Goal: Check status: Check status

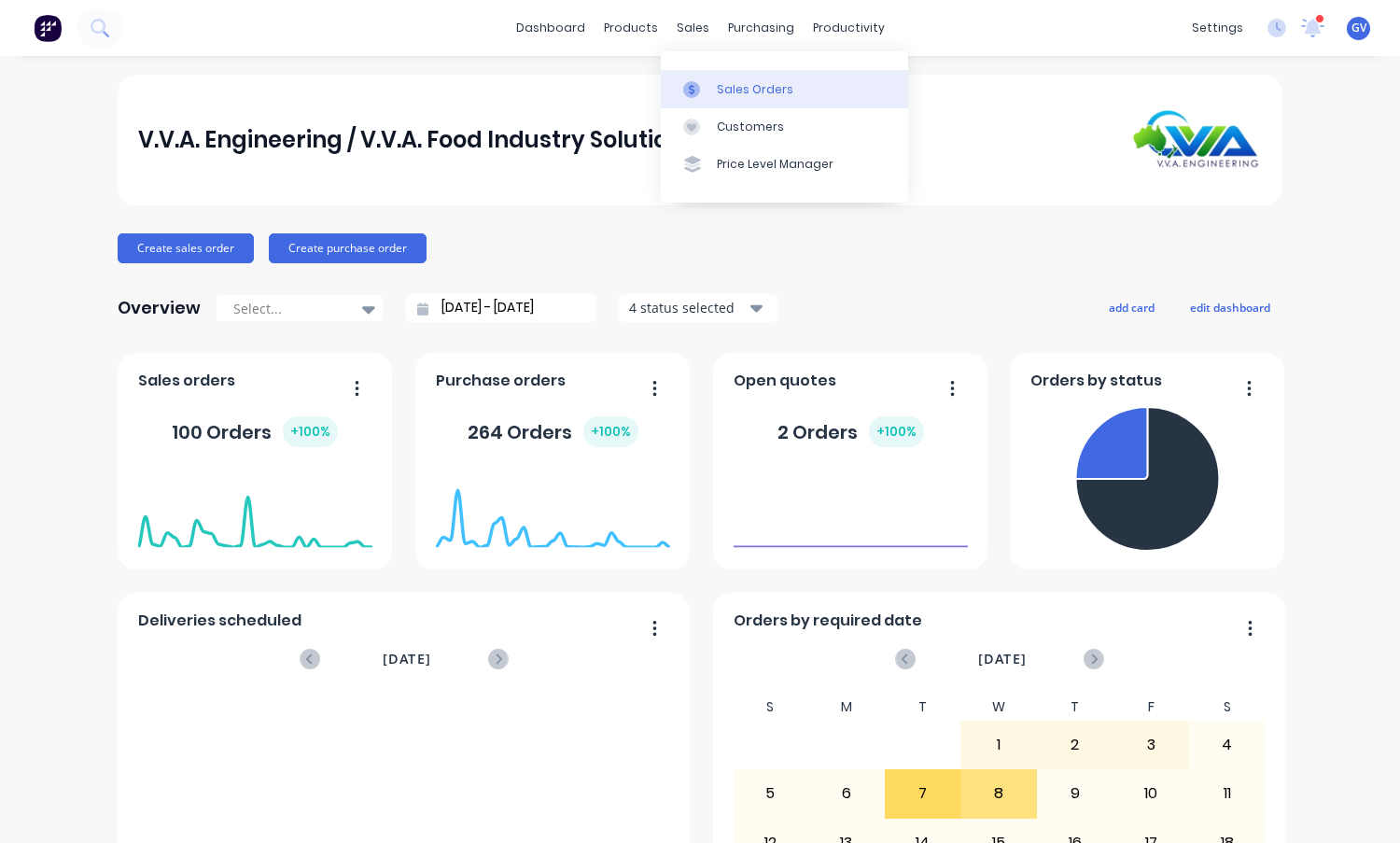
click at [749, 90] on div "Sales Orders" at bounding box center [756, 89] width 77 height 17
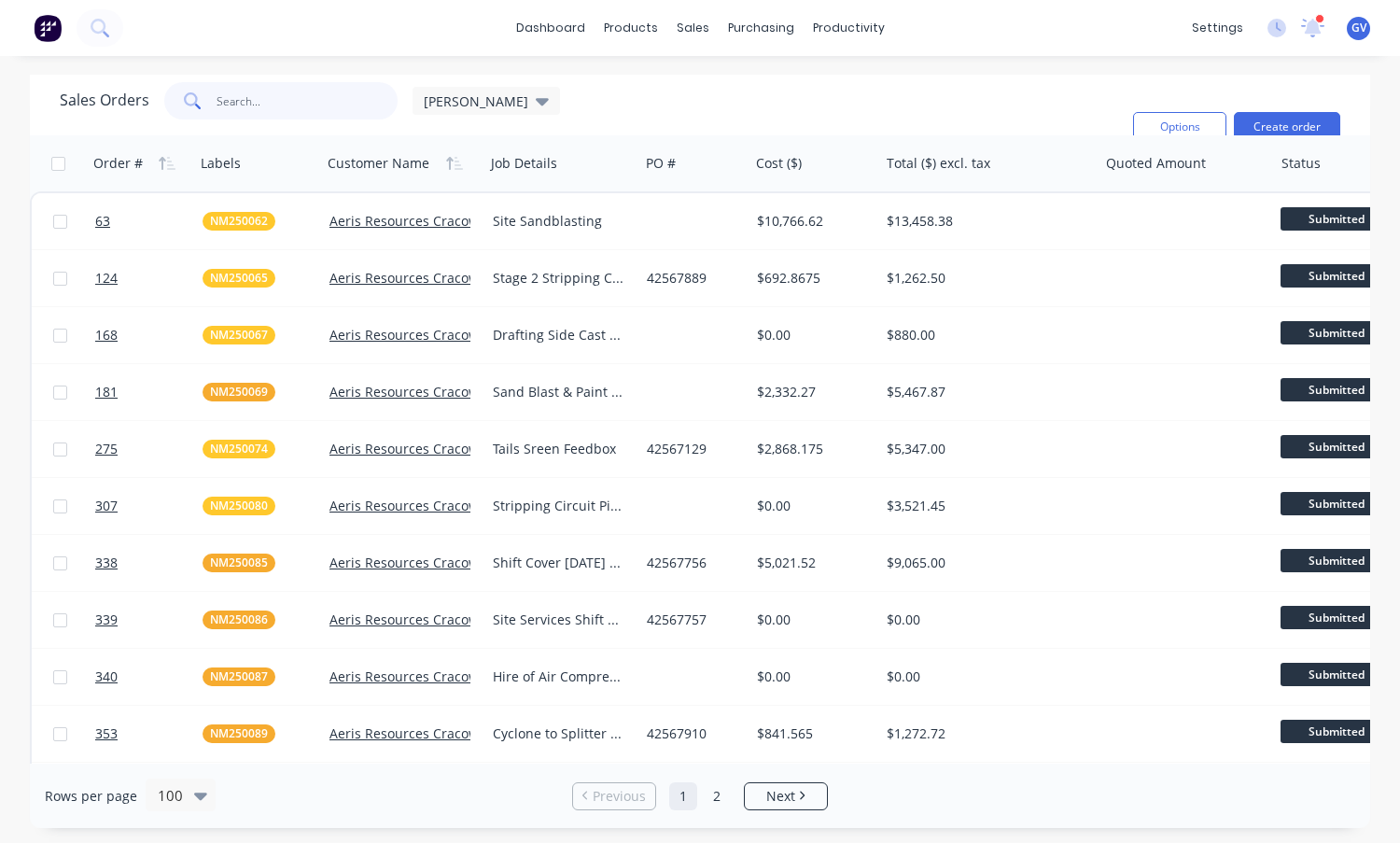
click at [261, 107] on input "text" at bounding box center [307, 100] width 182 height 37
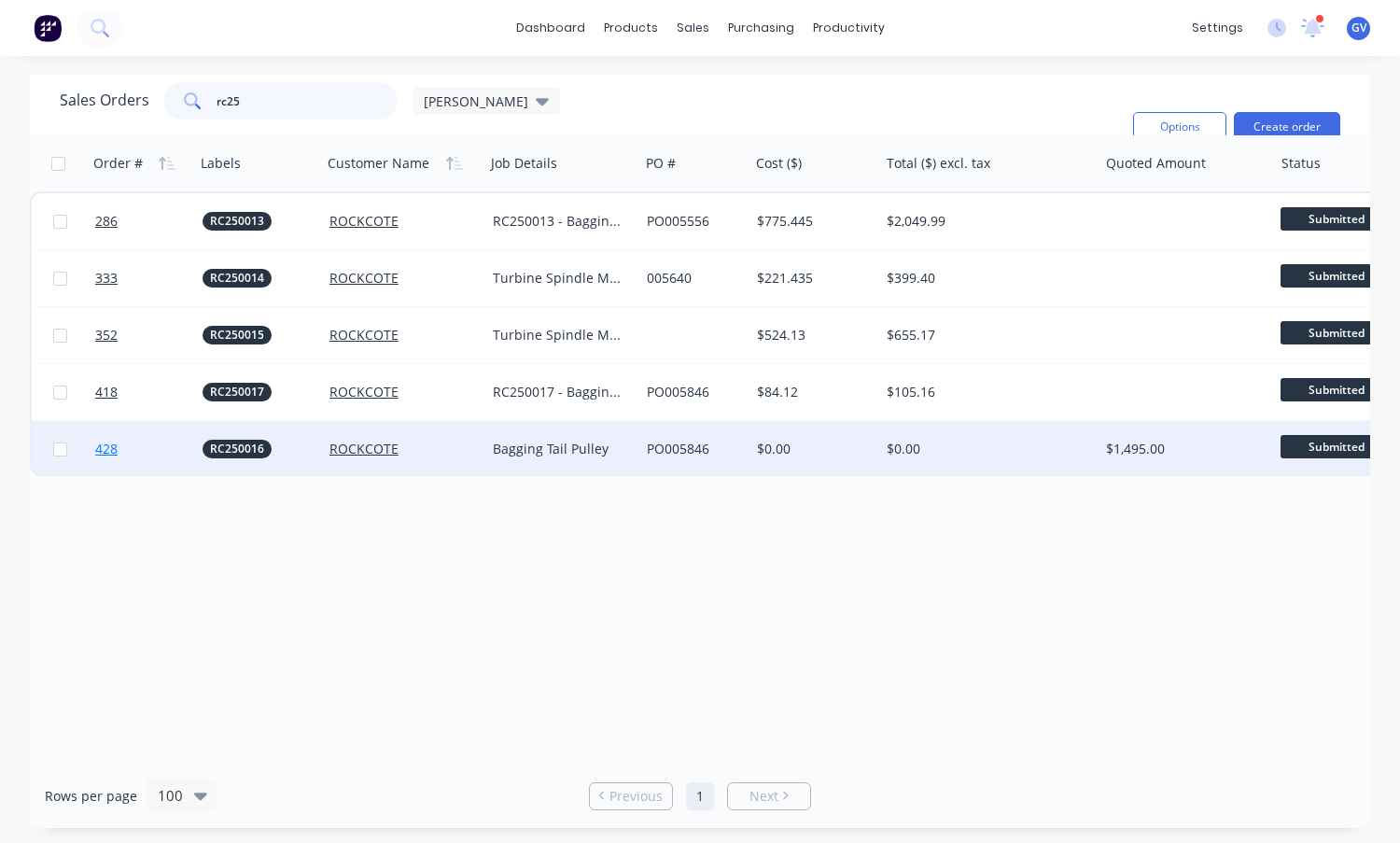
type input "rc25"
click at [161, 447] on link "428" at bounding box center [149, 448] width 107 height 56
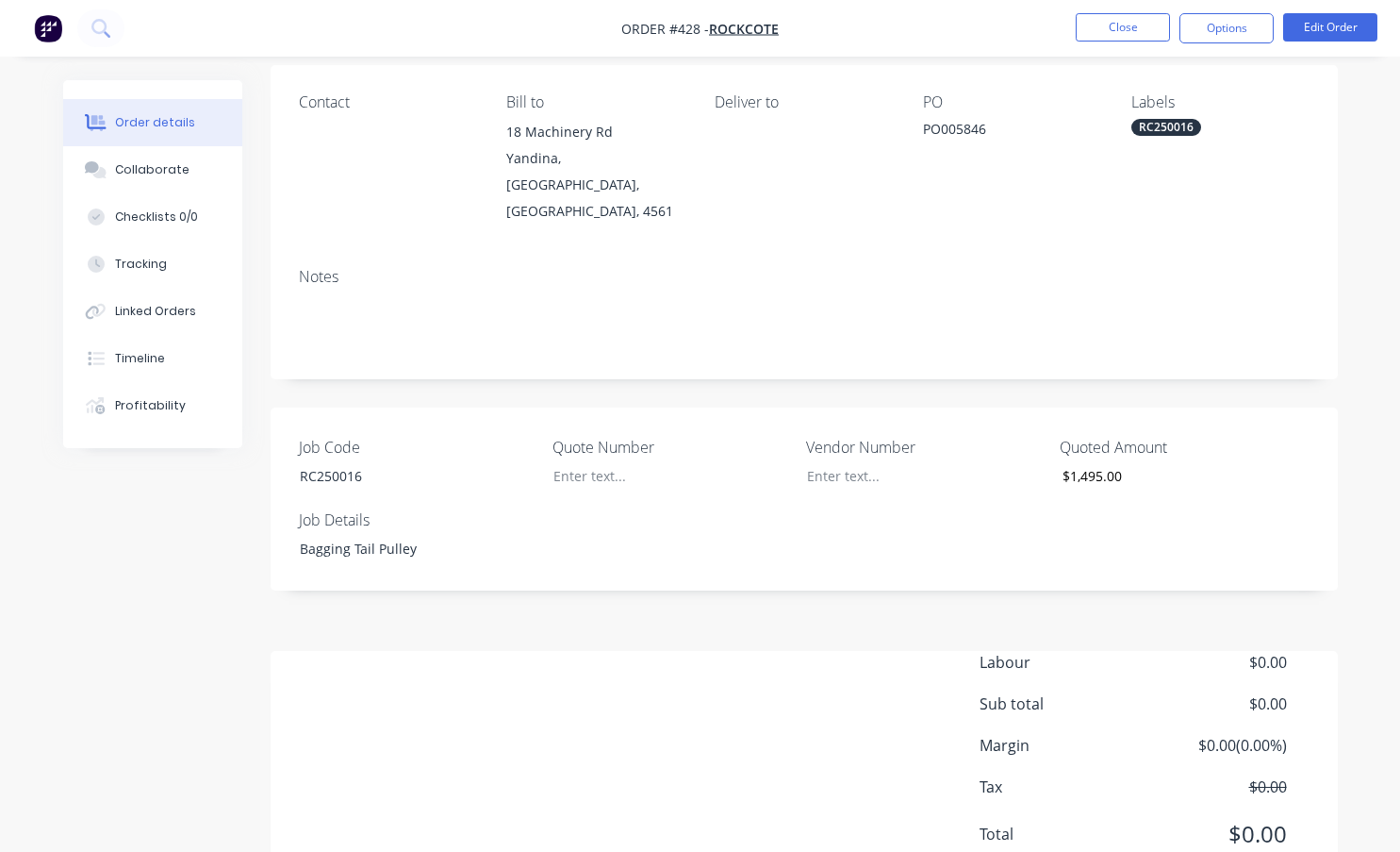
scroll to position [98, 0]
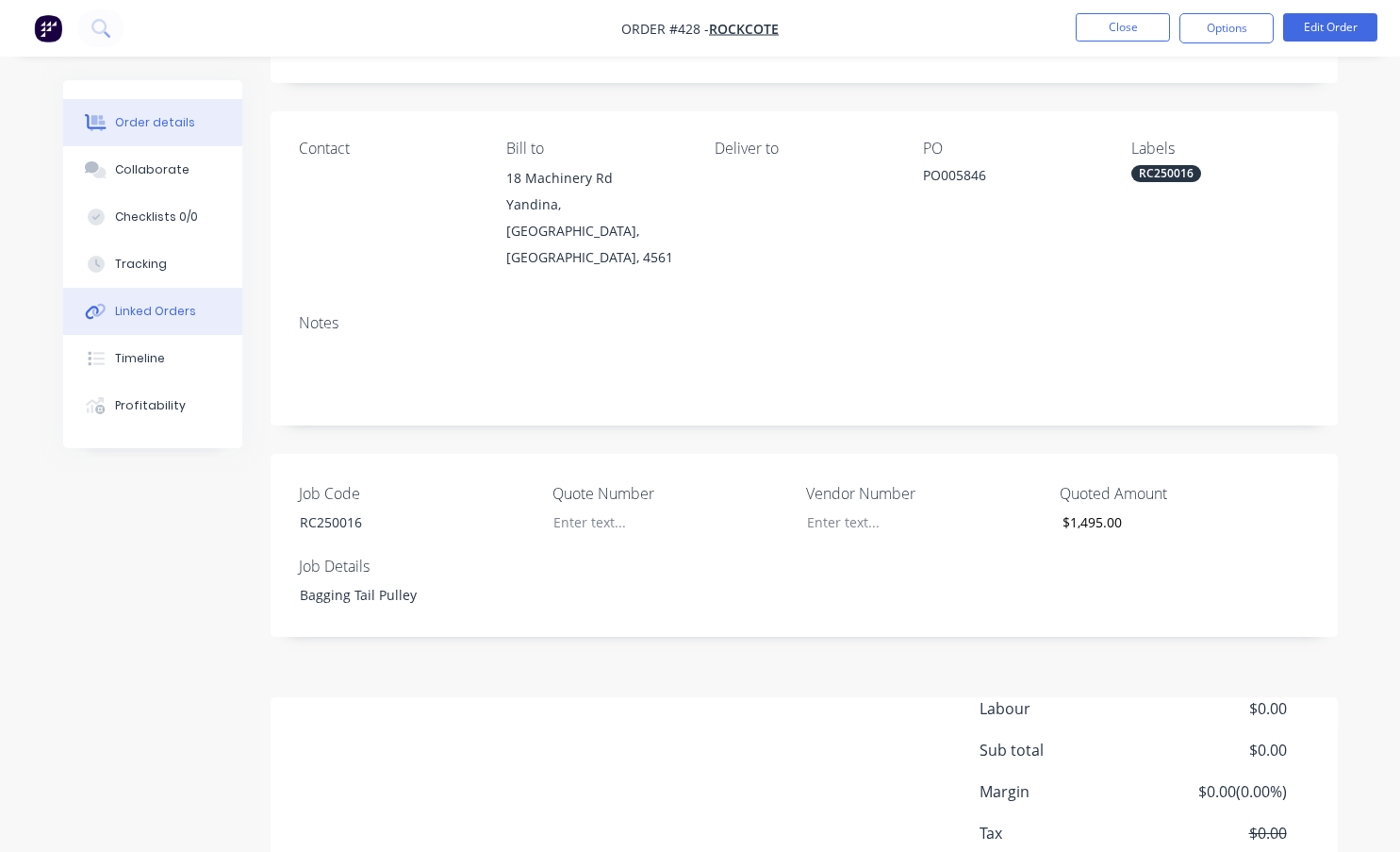
click at [156, 311] on div "Linked Orders" at bounding box center [155, 311] width 81 height 17
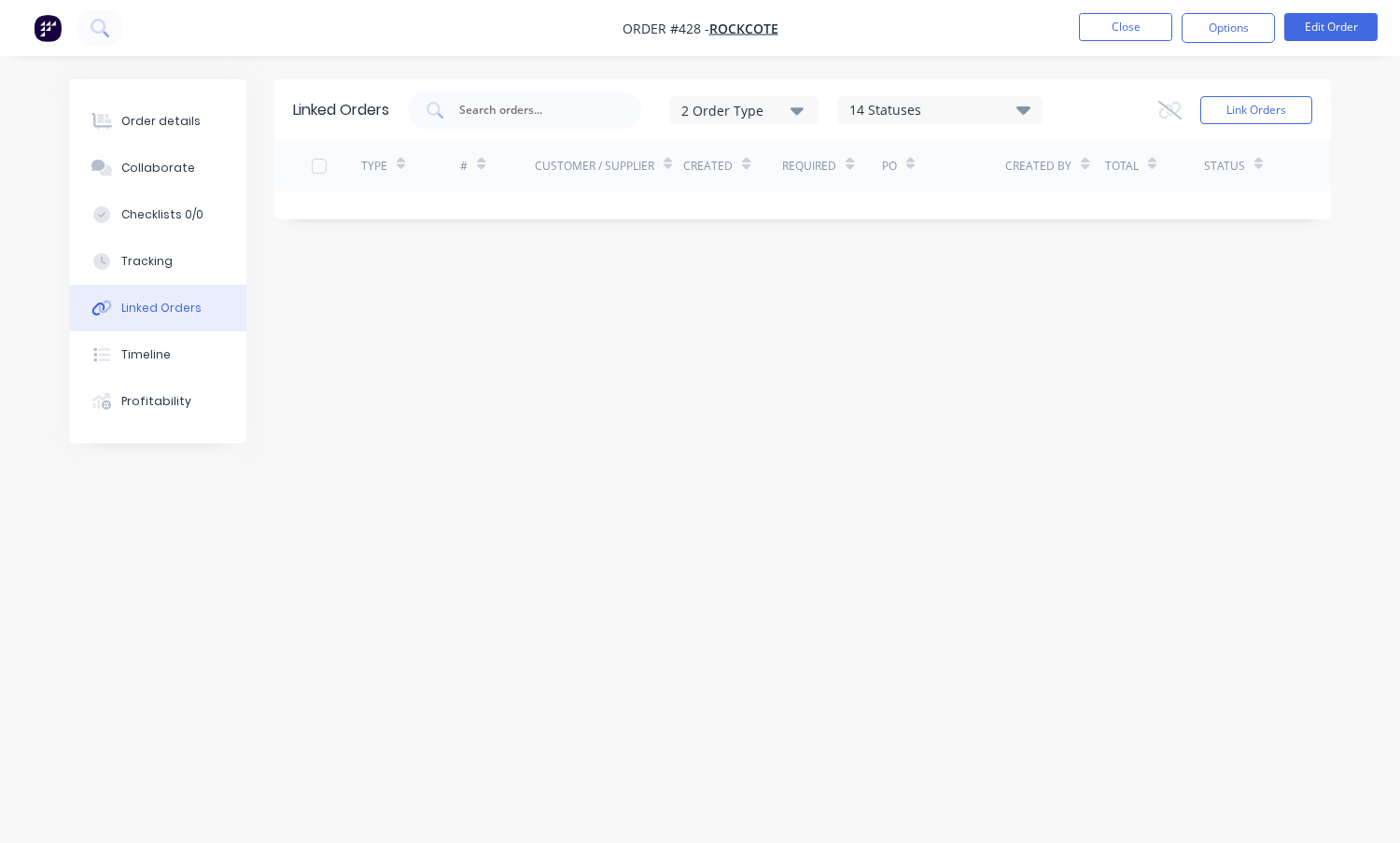
click at [1029, 106] on icon at bounding box center [1024, 109] width 14 height 9
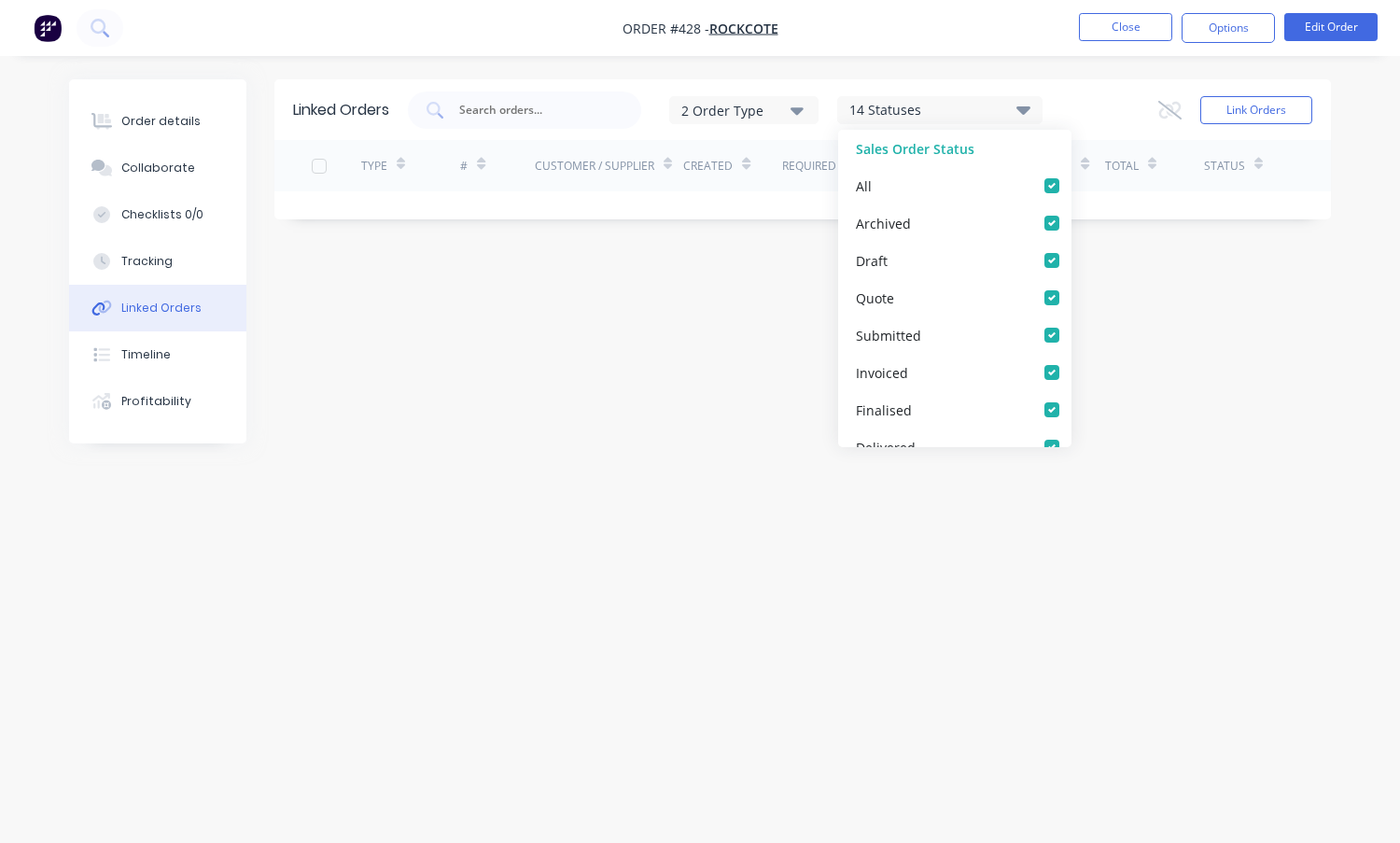
click at [1029, 106] on icon at bounding box center [1024, 109] width 14 height 9
click at [798, 110] on icon "button" at bounding box center [796, 111] width 13 height 8
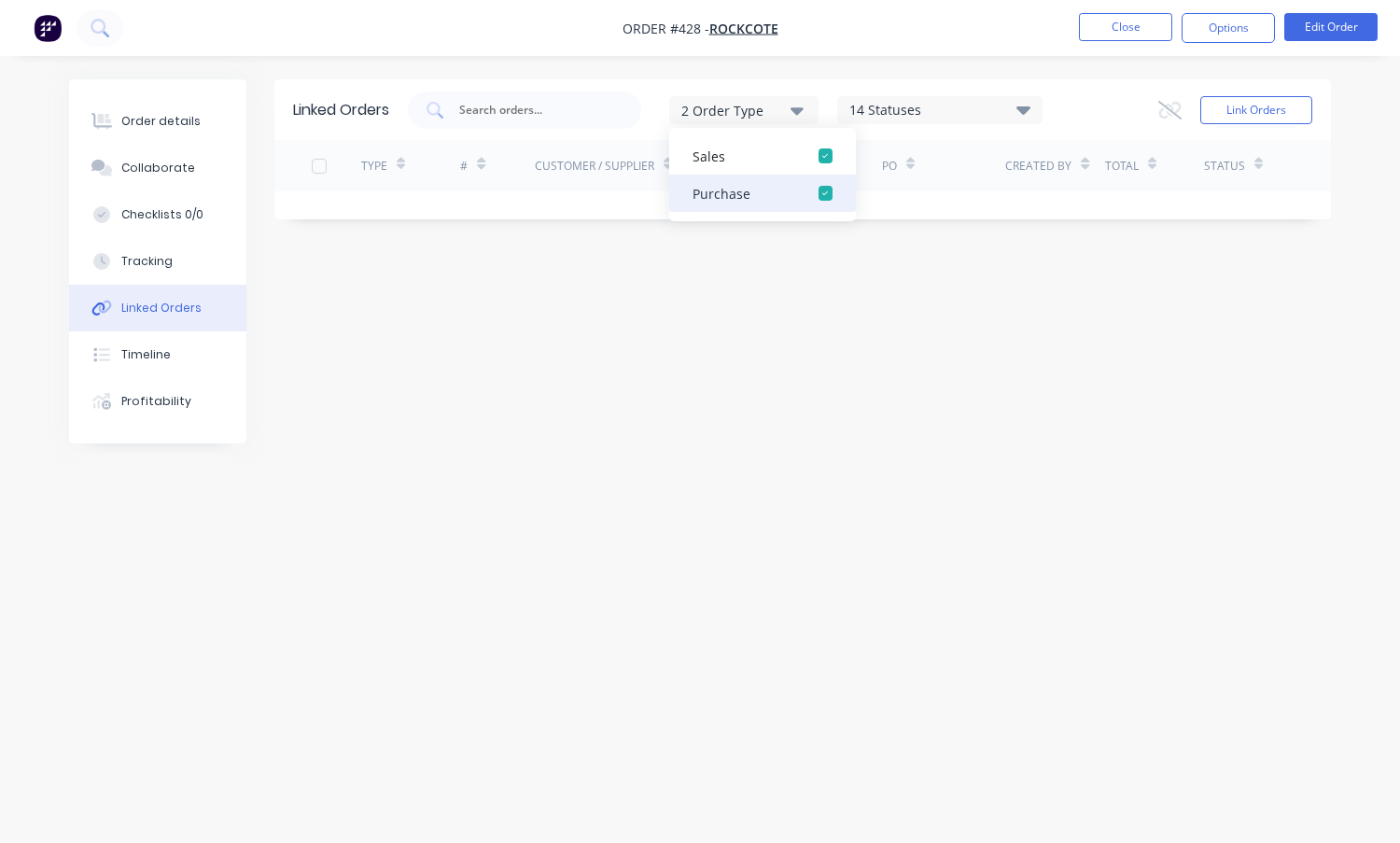
click at [724, 192] on div "Purchase" at bounding box center [746, 194] width 107 height 20
click at [726, 349] on div "Linked Orders 2 Order Type Sales Purchase 14 Statuses Sales Order Status All Ar…" at bounding box center [700, 386] width 1262 height 613
click at [1123, 23] on button "Close" at bounding box center [1125, 27] width 94 height 28
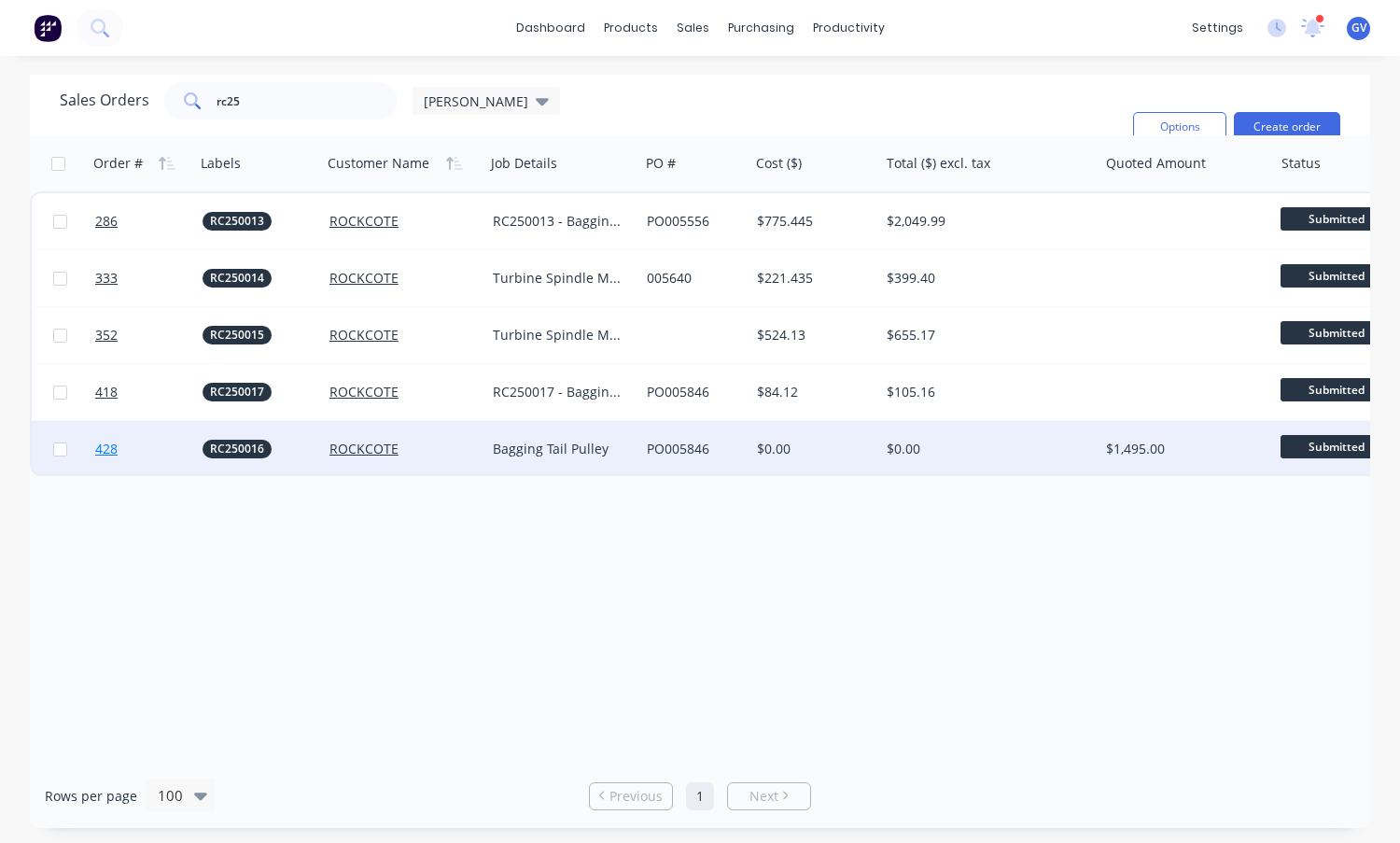
click at [169, 450] on link "428" at bounding box center [149, 448] width 107 height 56
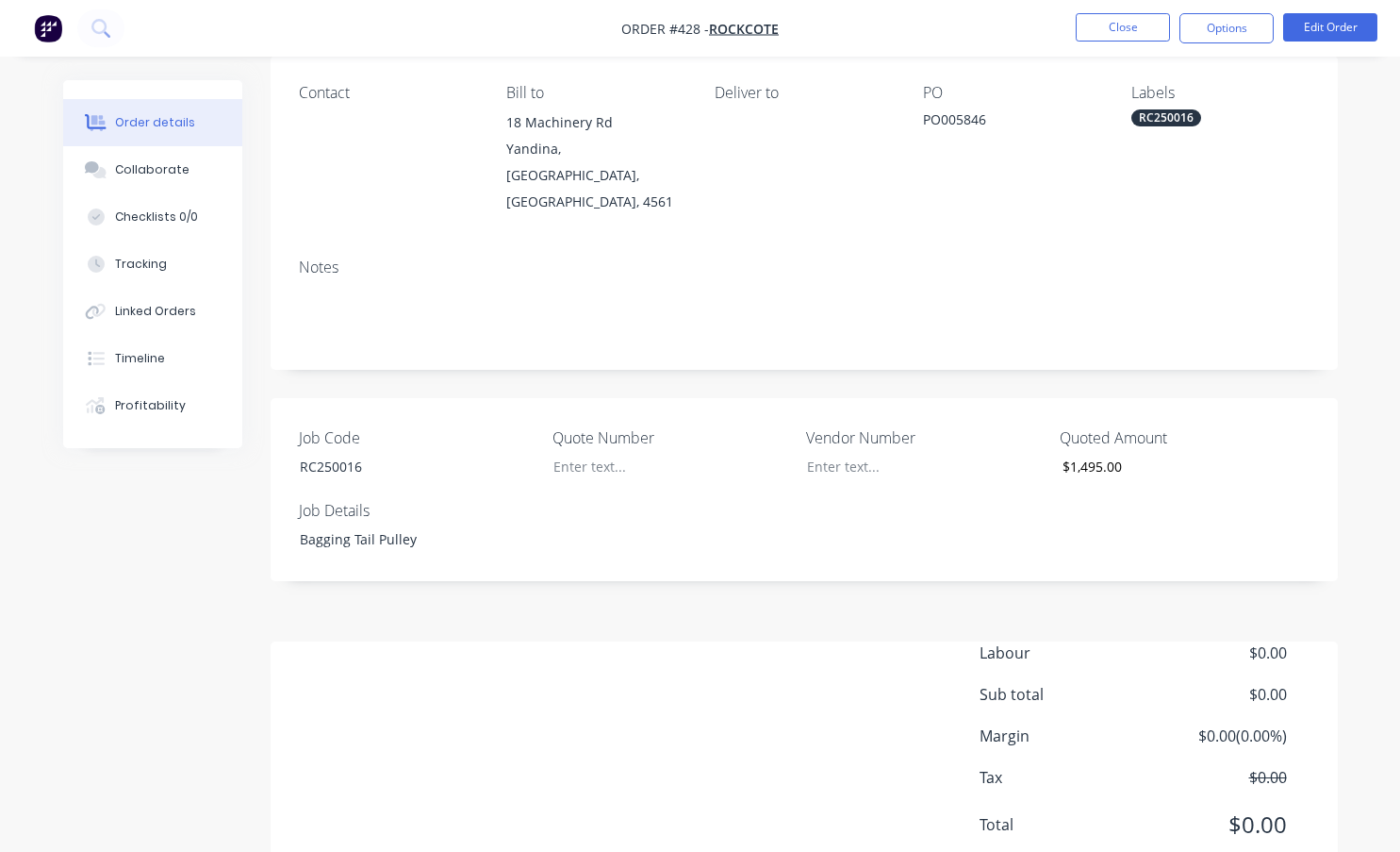
scroll to position [191, 0]
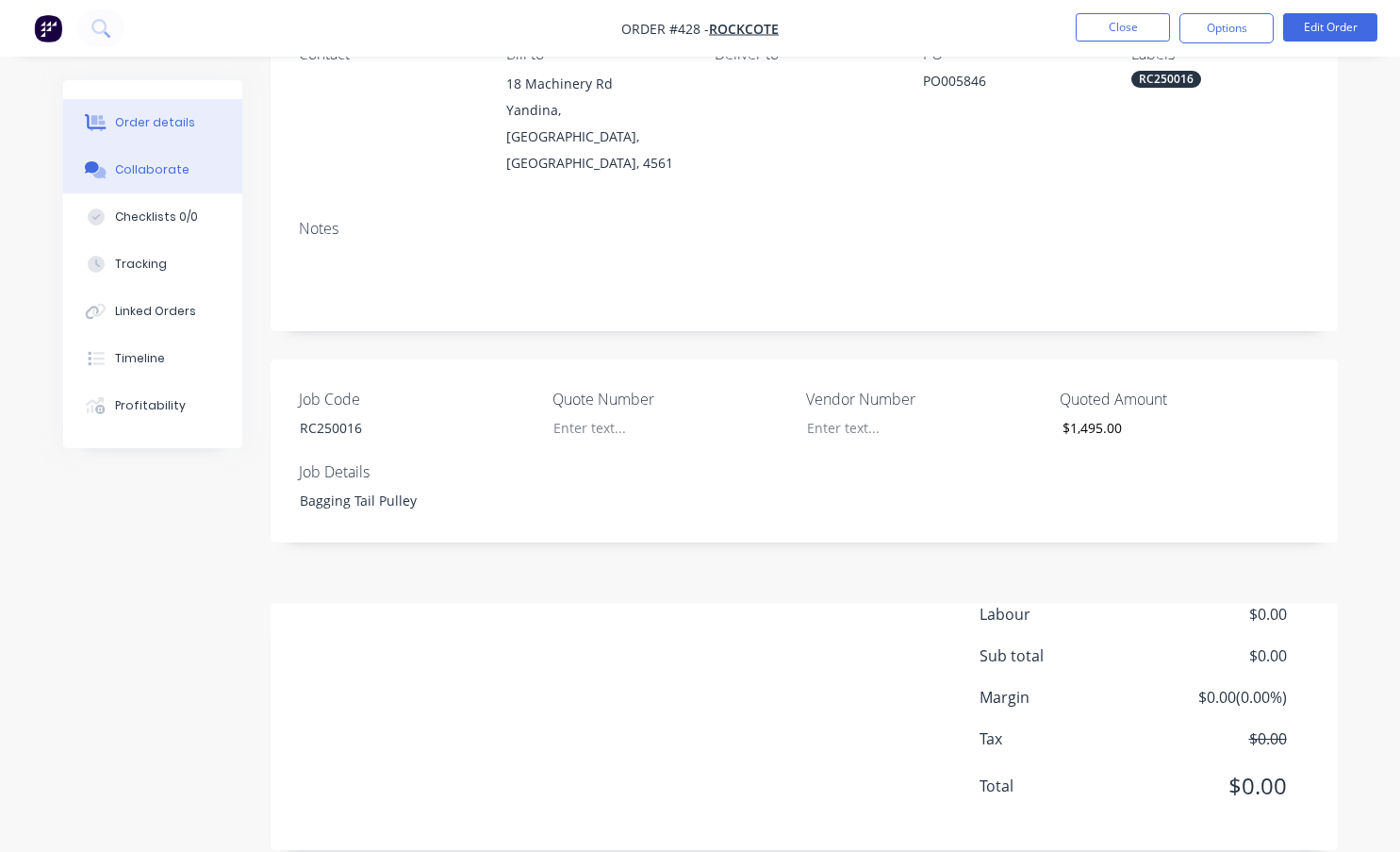
click at [167, 169] on div "Collaborate" at bounding box center [152, 169] width 75 height 17
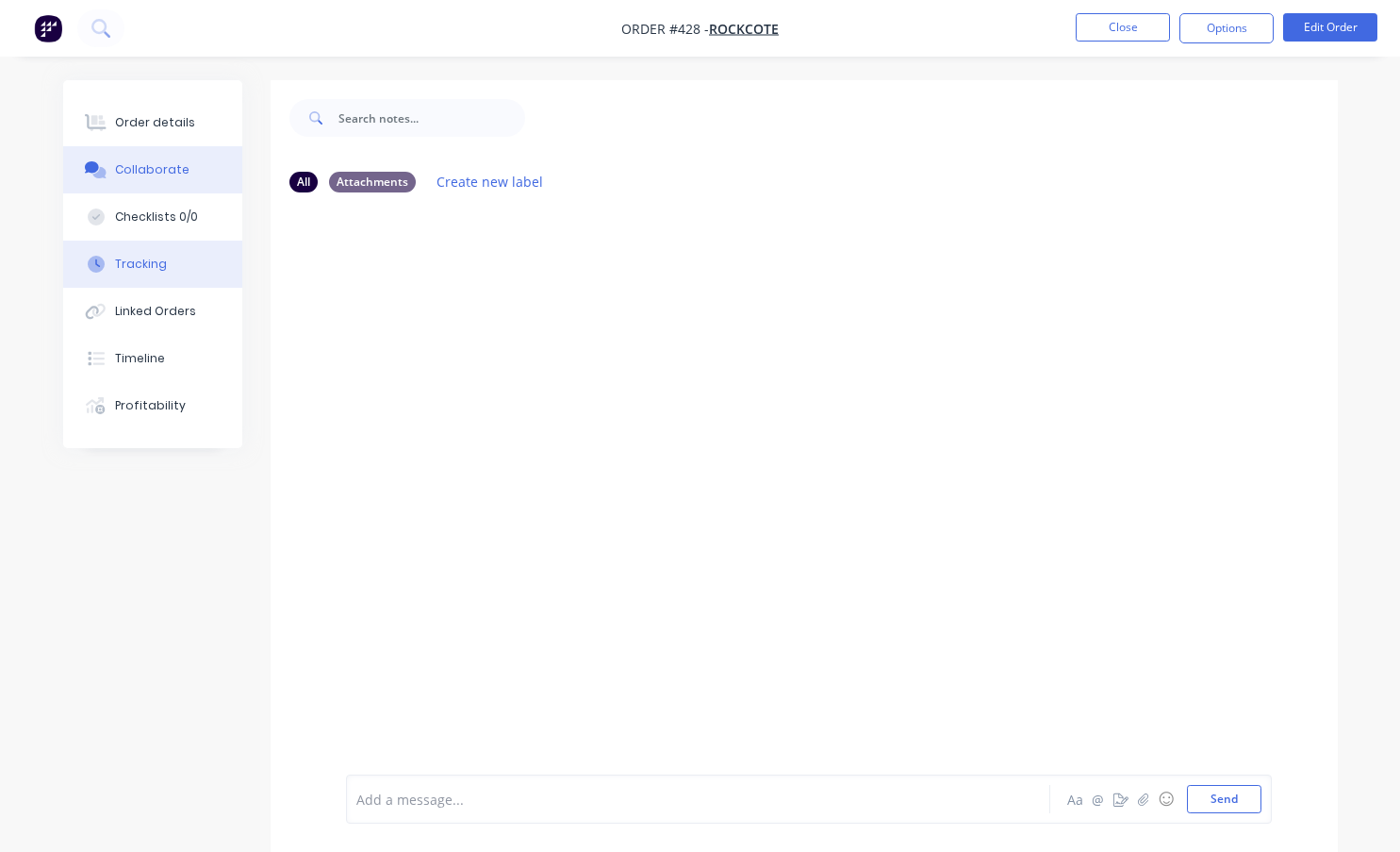
click at [135, 269] on div "Tracking" at bounding box center [141, 264] width 52 height 17
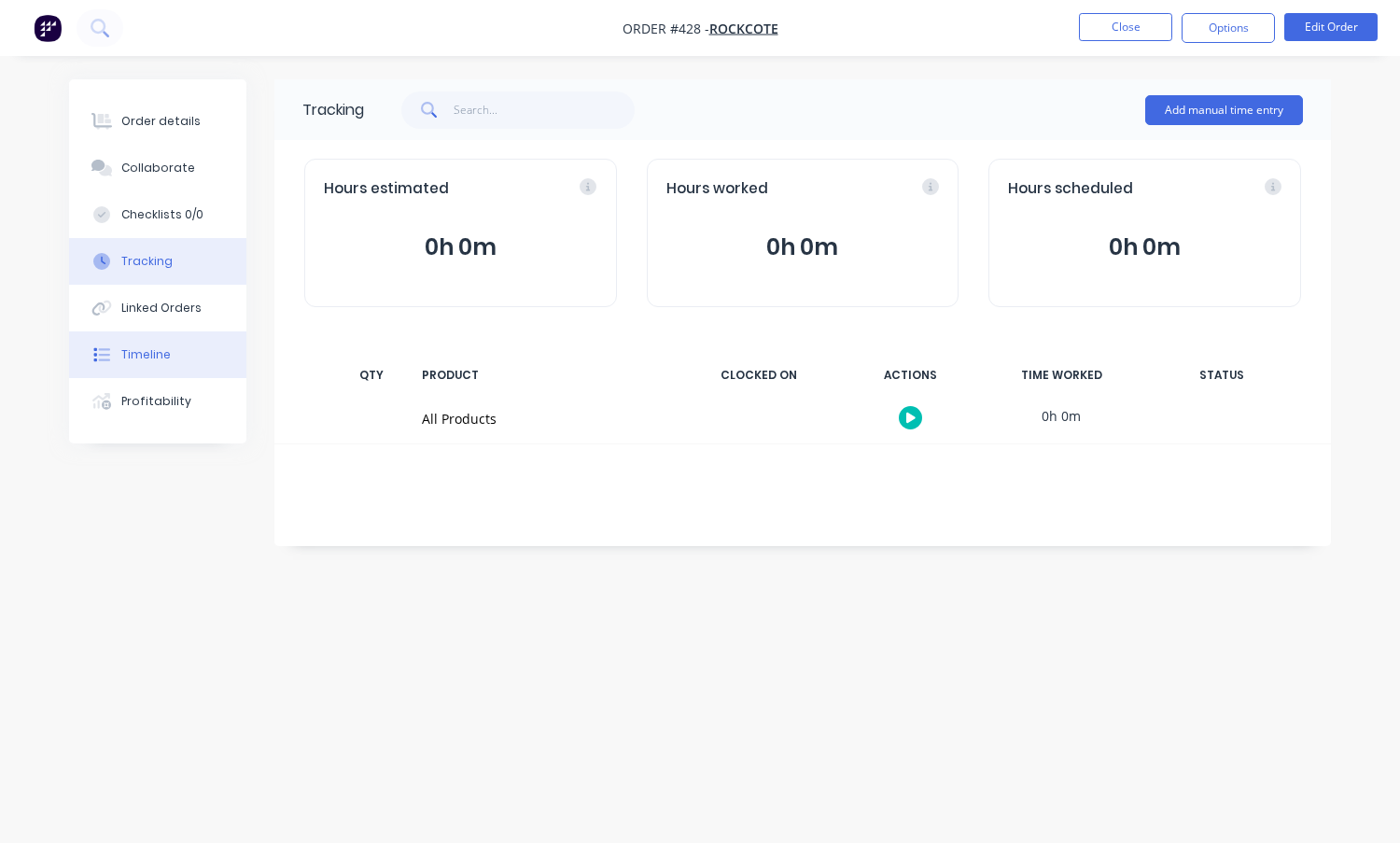
click at [154, 353] on div "Timeline" at bounding box center [146, 354] width 49 height 17
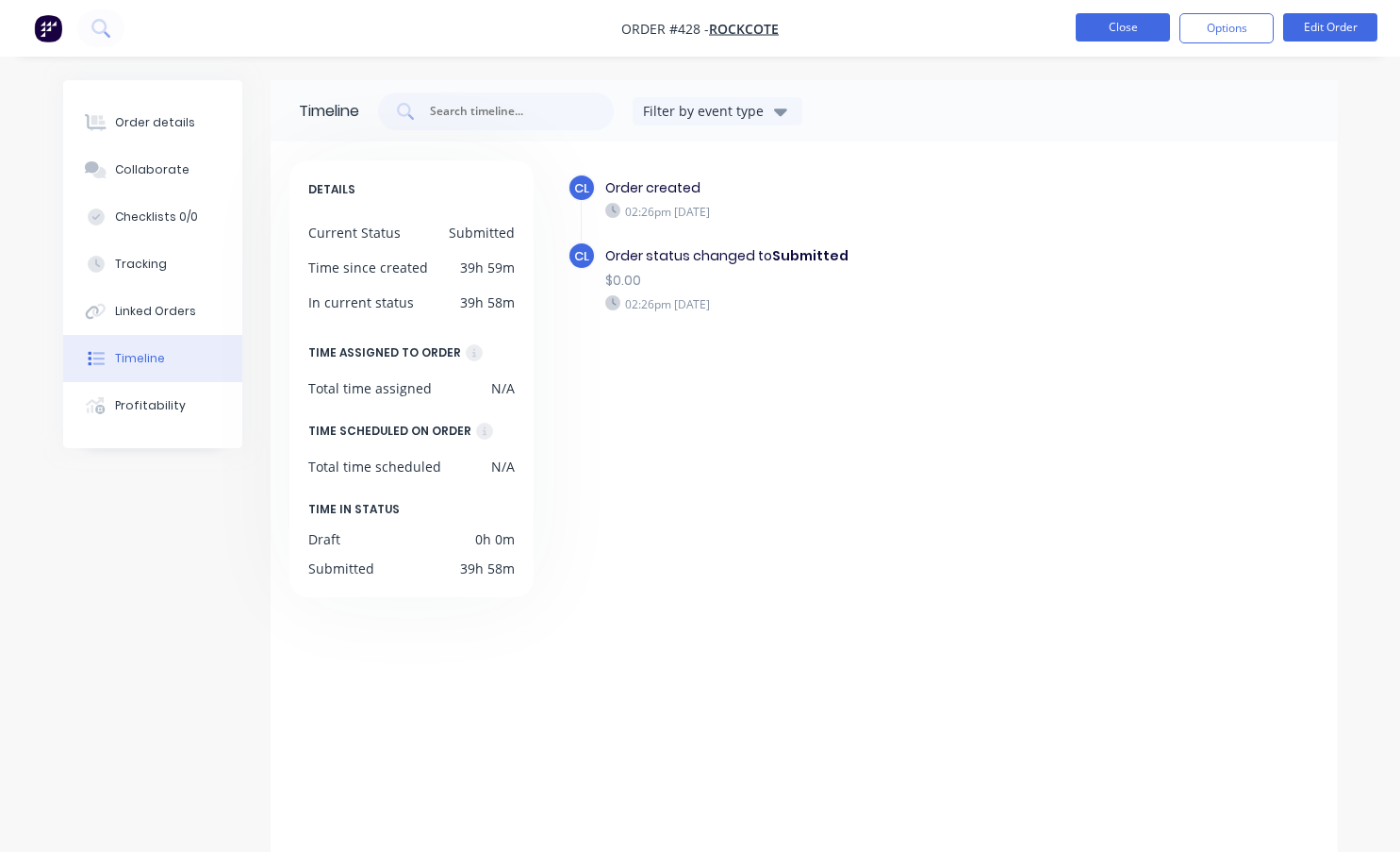
click at [1128, 24] on button "Close" at bounding box center [1122, 27] width 95 height 28
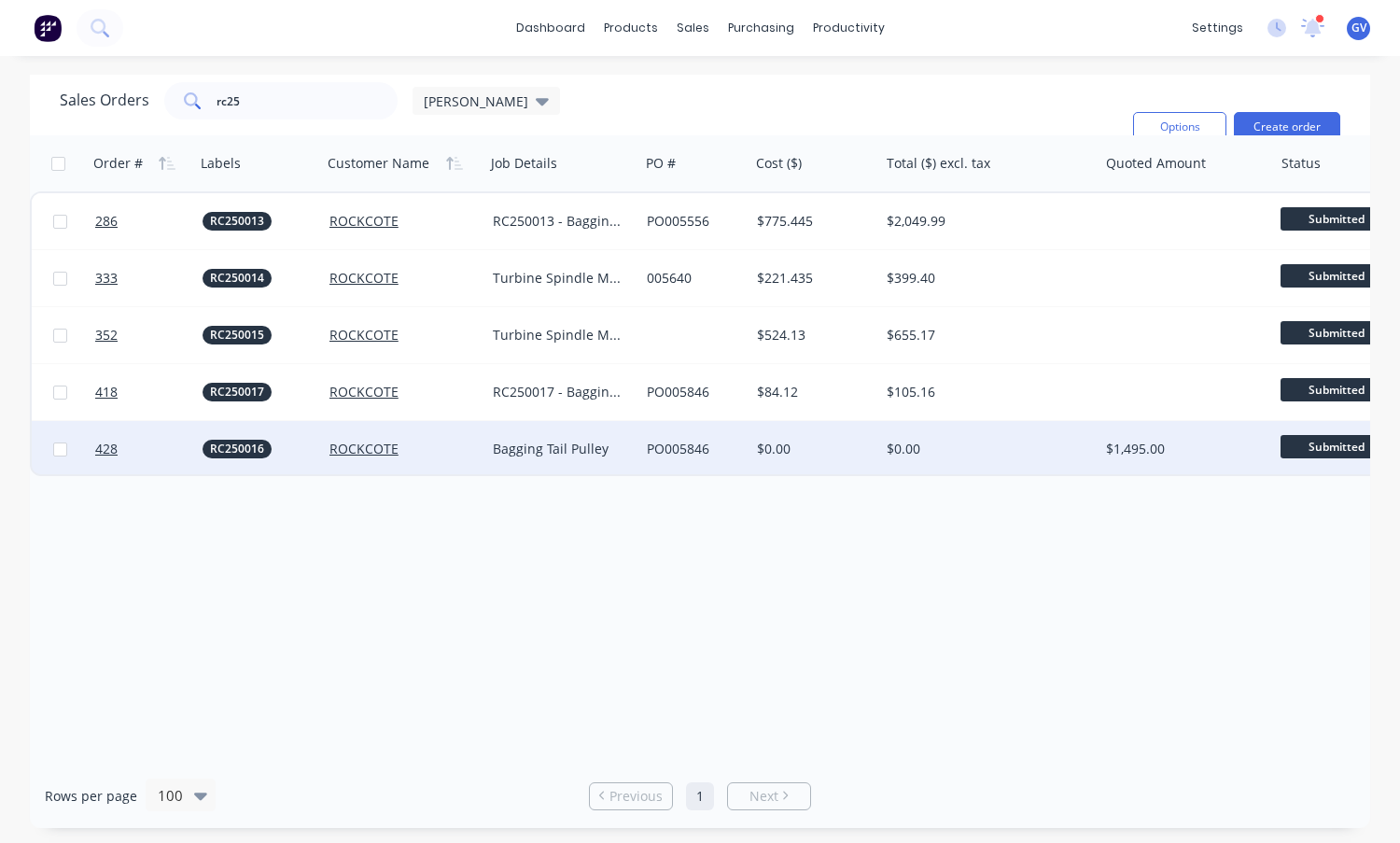
click at [1007, 448] on div "$0.00" at bounding box center [983, 448] width 194 height 19
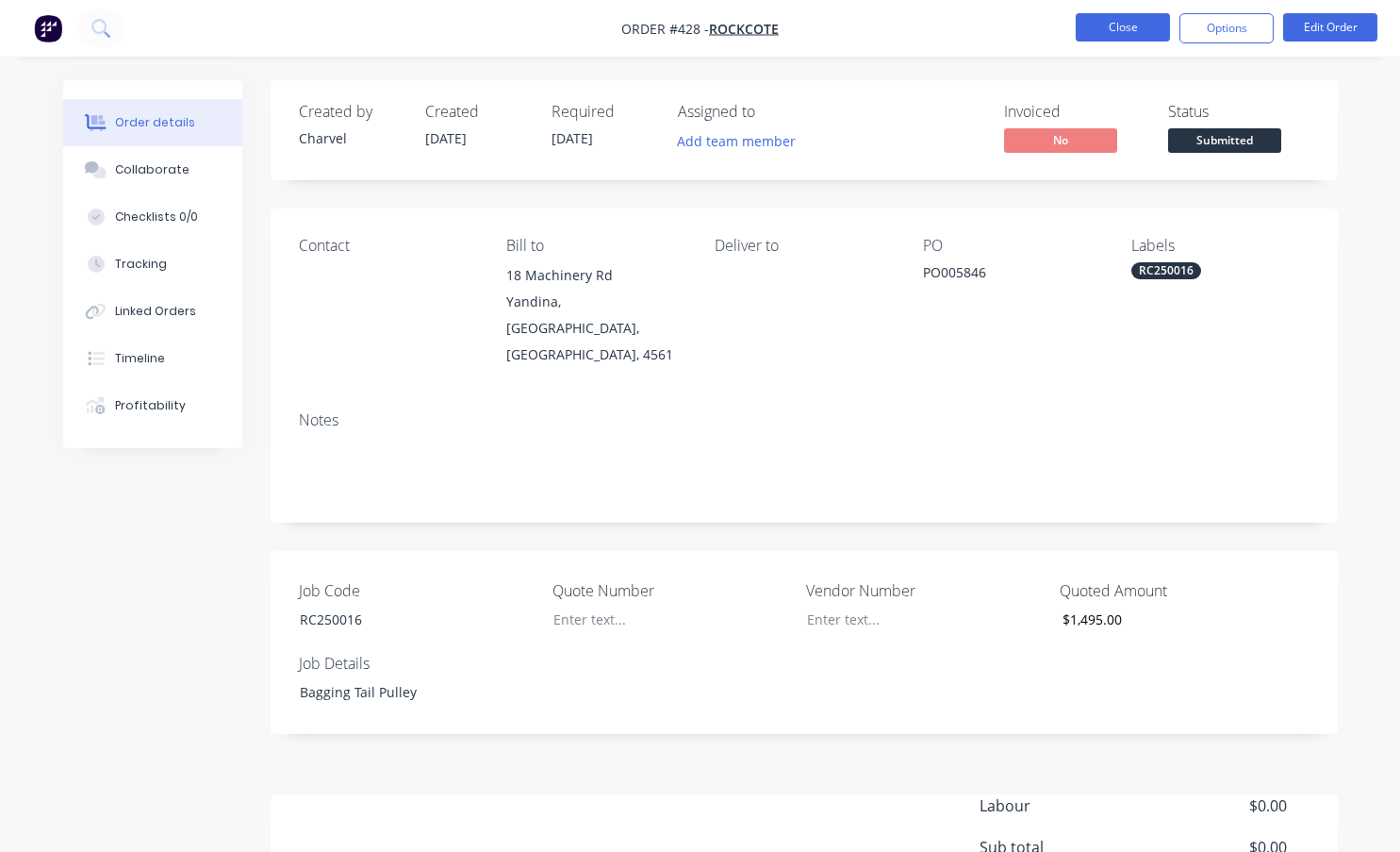
click at [1133, 26] on button "Close" at bounding box center [1122, 27] width 95 height 28
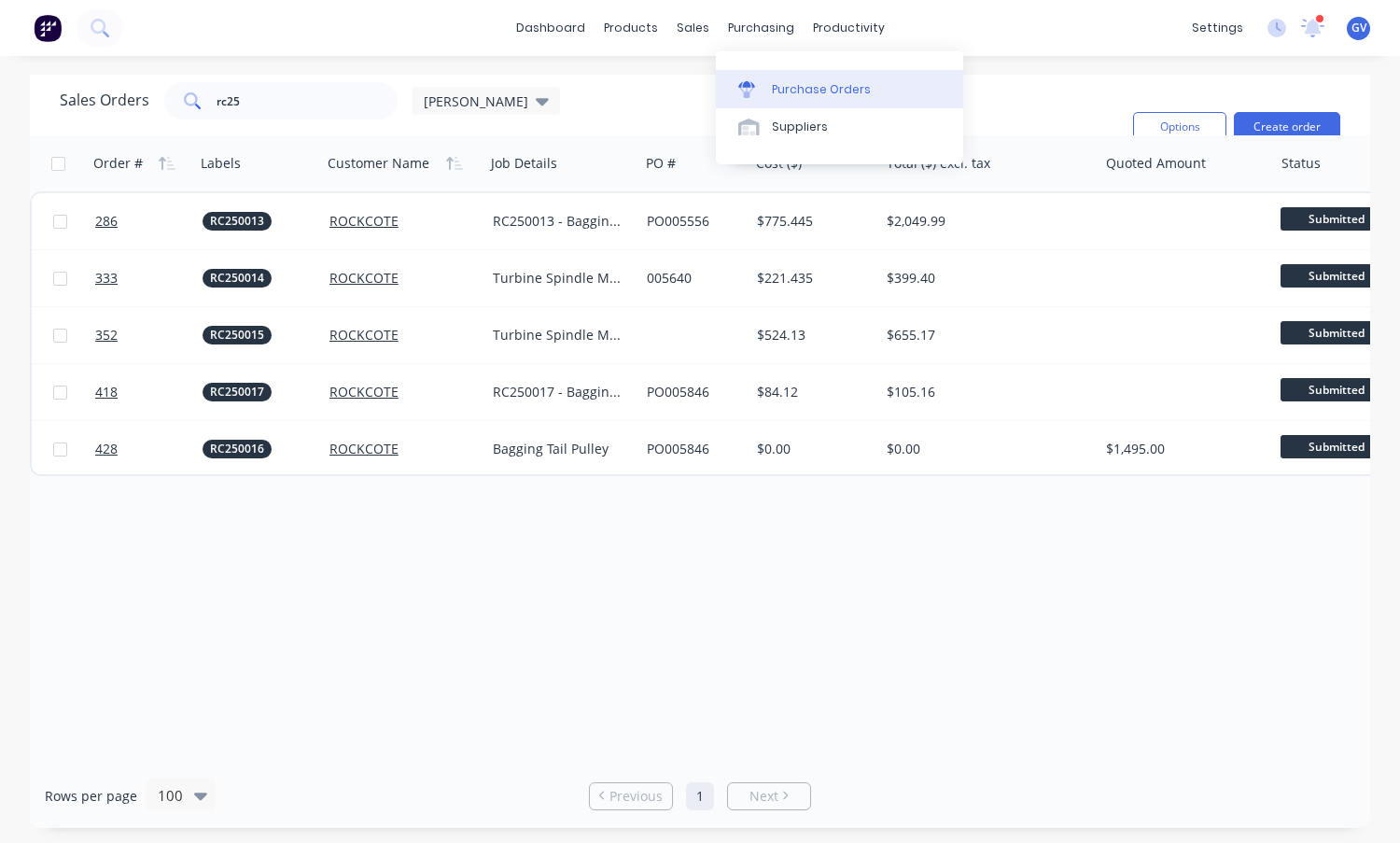
click at [790, 88] on div "Purchase Orders" at bounding box center [822, 89] width 99 height 17
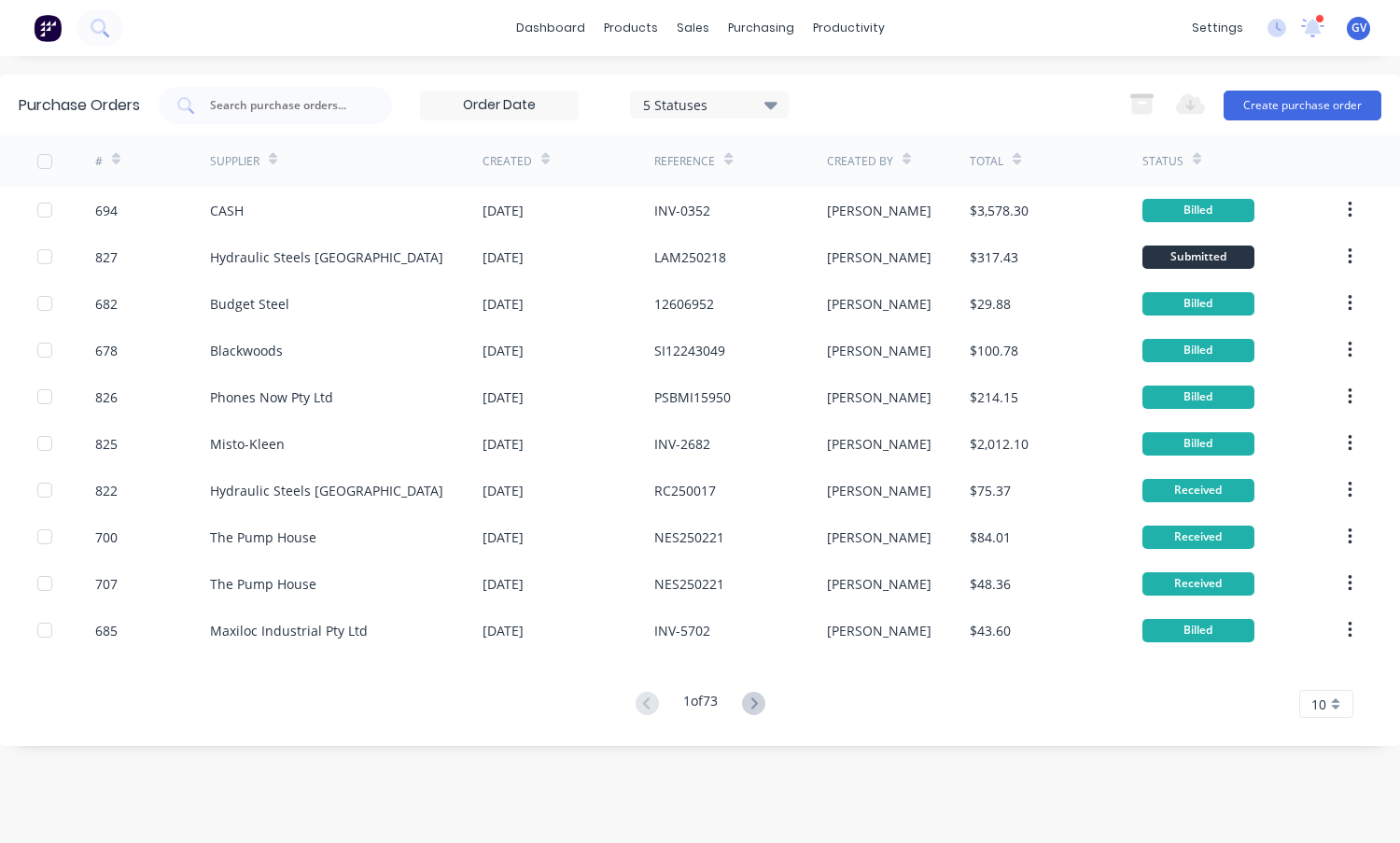
click at [115, 158] on icon at bounding box center [116, 159] width 9 height 14
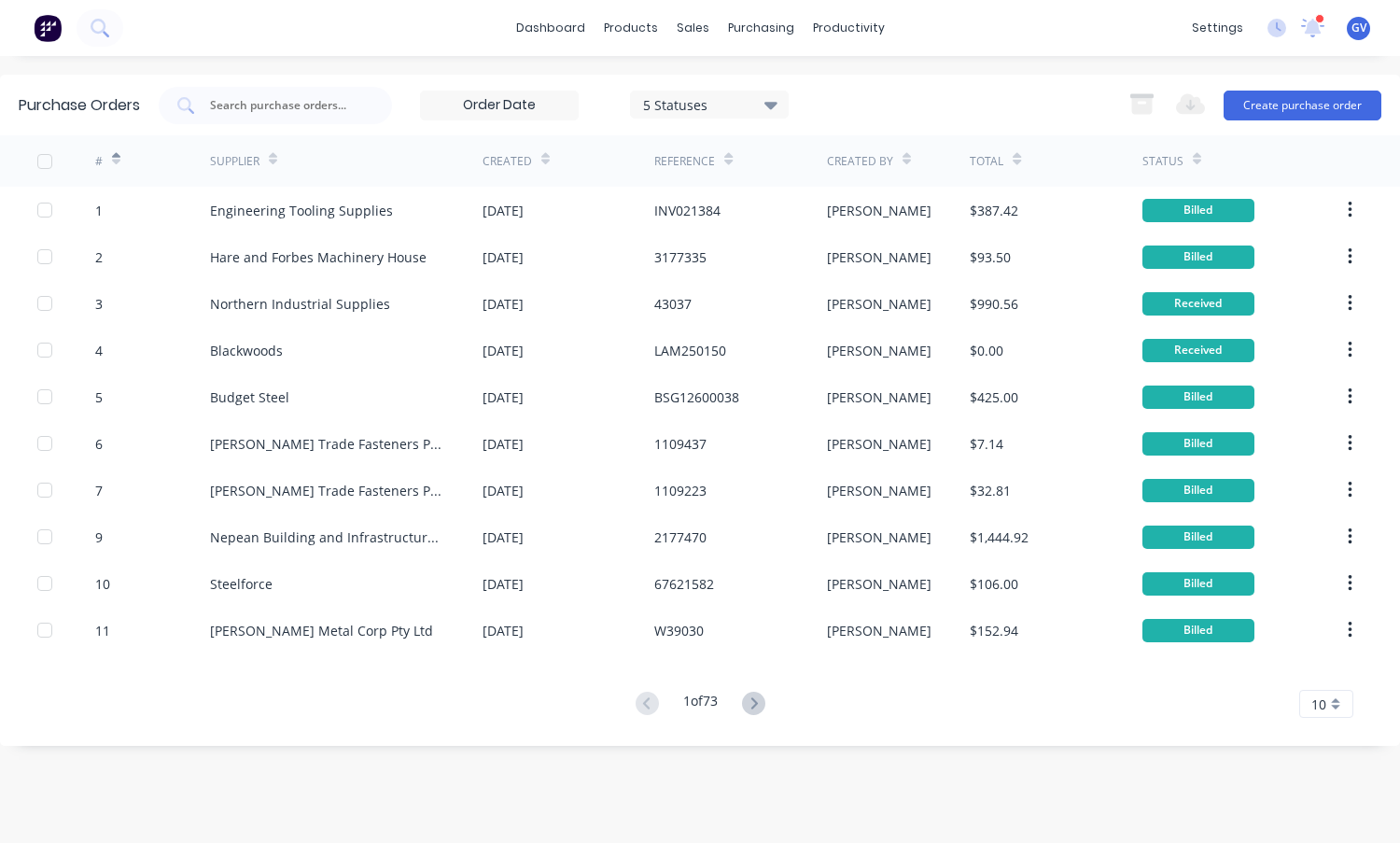
click at [115, 158] on icon at bounding box center [116, 159] width 9 height 14
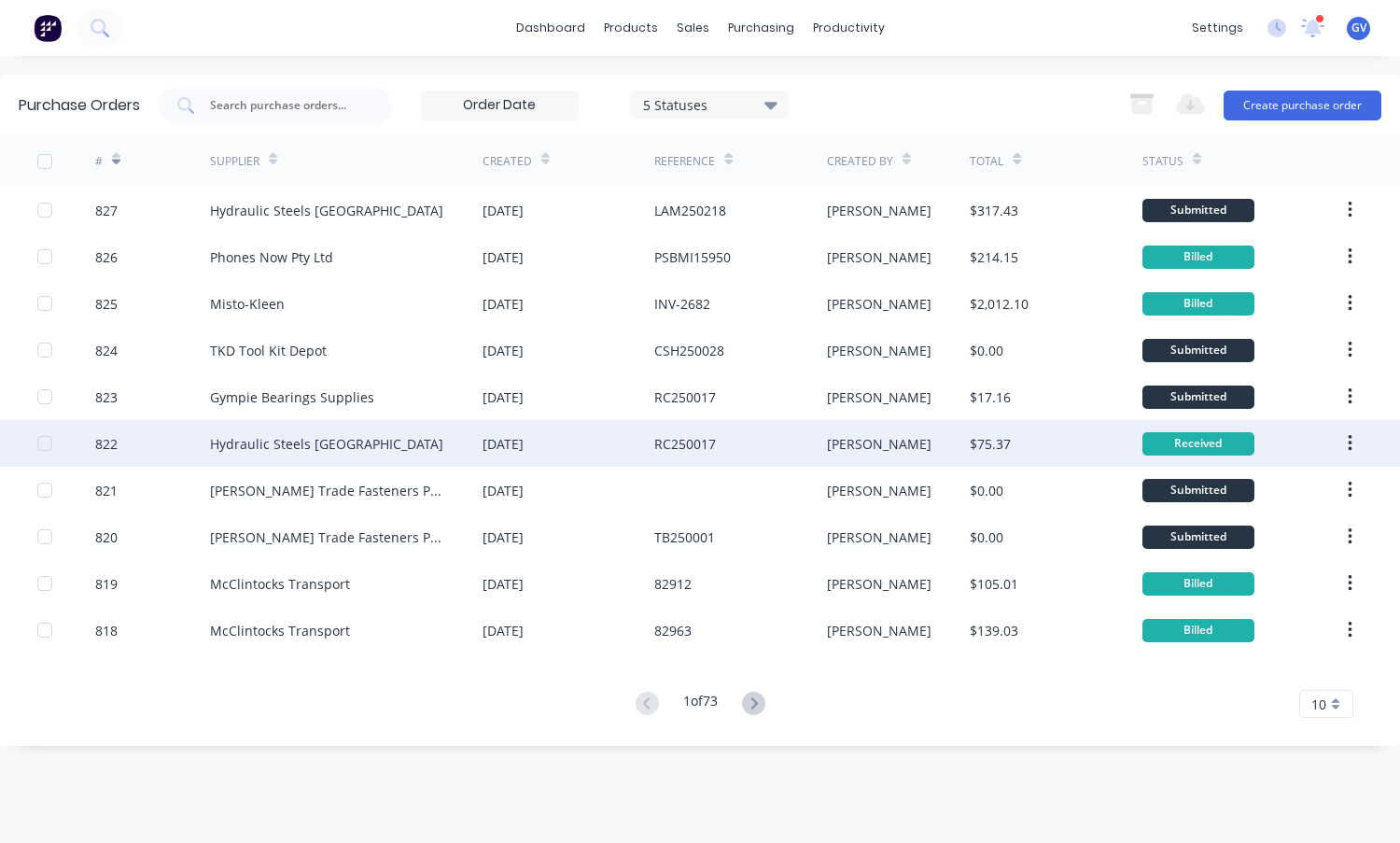
click at [180, 441] on div "822" at bounding box center [153, 442] width 115 height 46
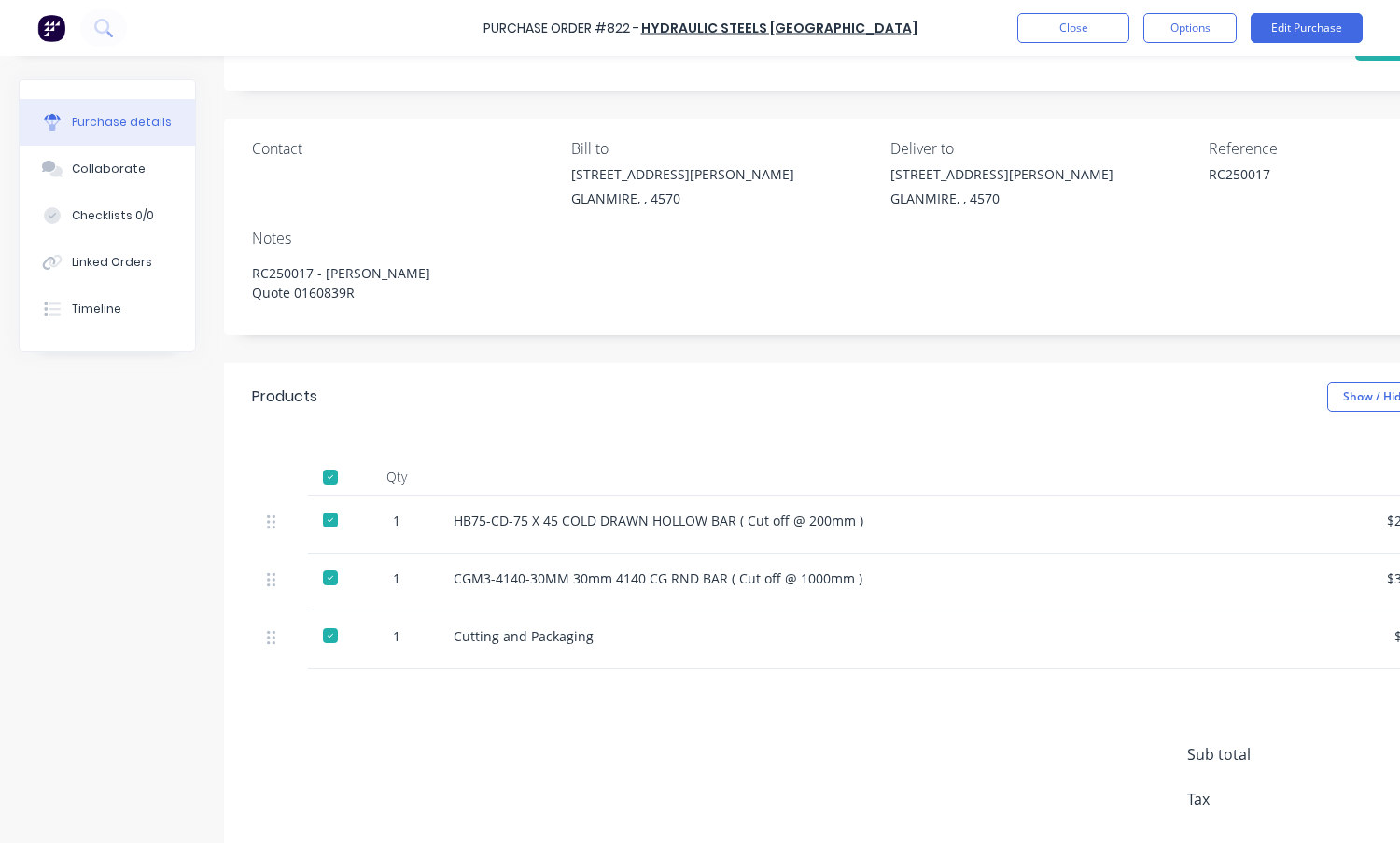
scroll to position [94, 0]
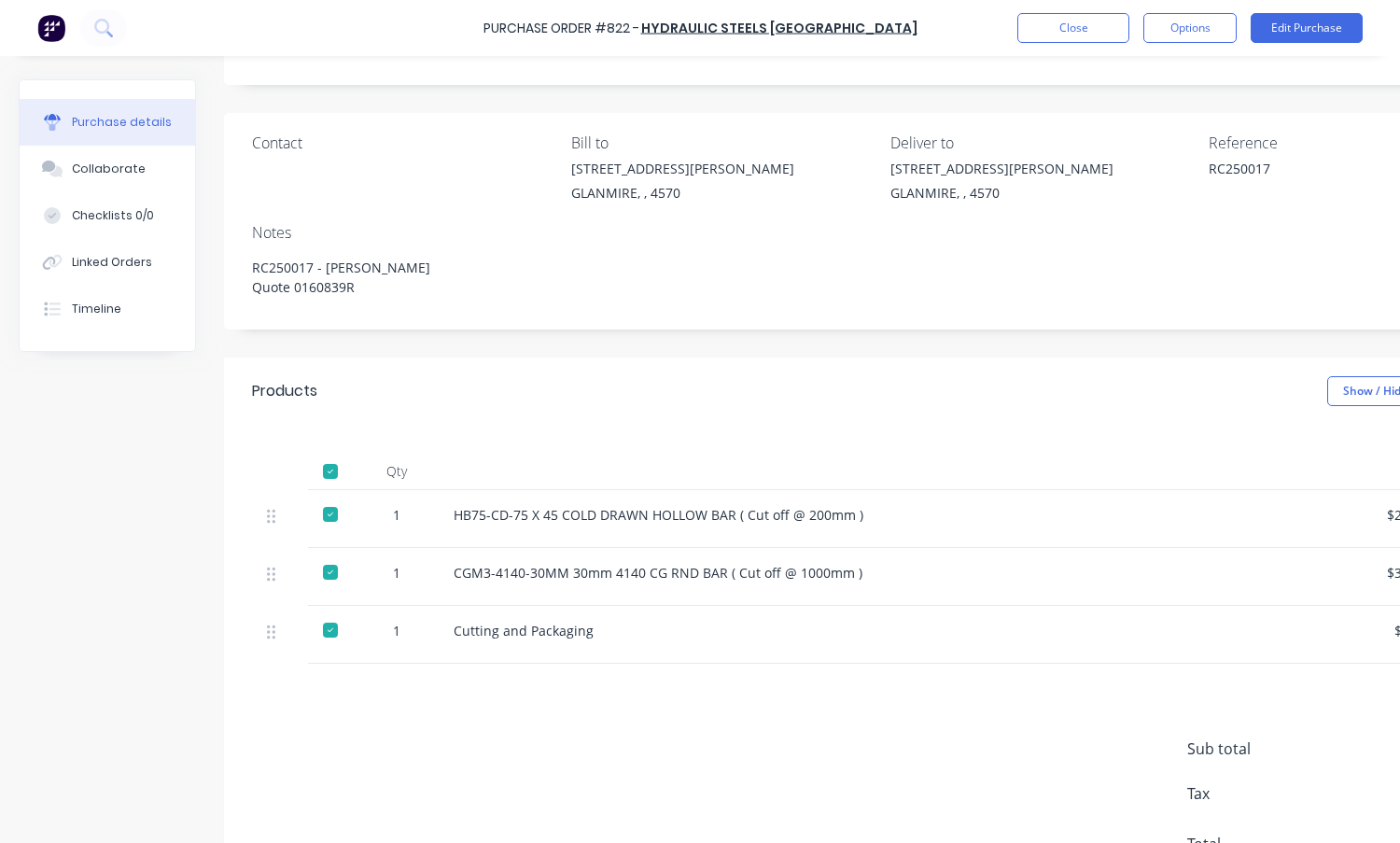
click at [521, 633] on div "Cutting and Packaging" at bounding box center [904, 630] width 903 height 20
click at [640, 648] on div "Cutting and Packaging" at bounding box center [904, 634] width 933 height 58
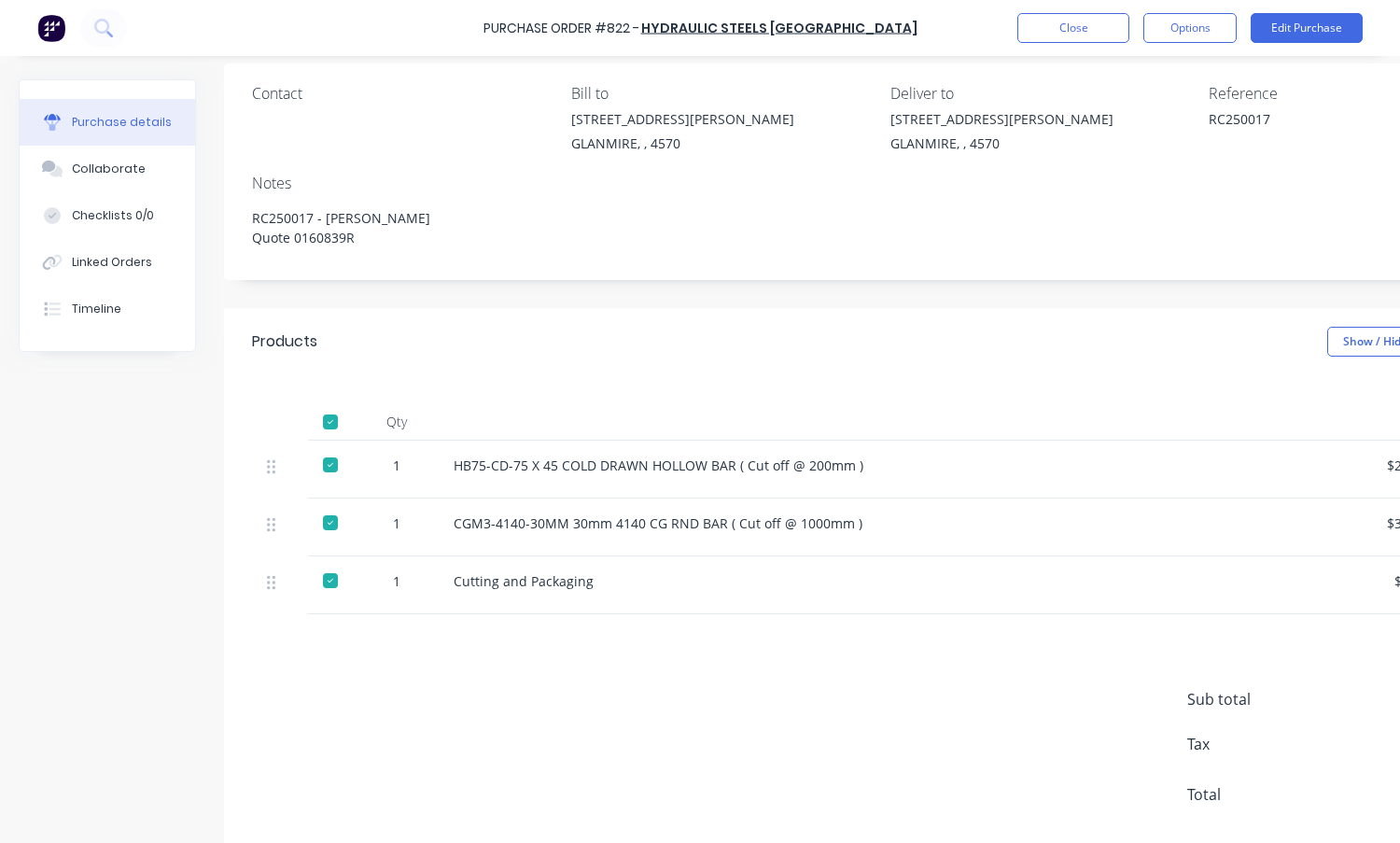
scroll to position [0, 0]
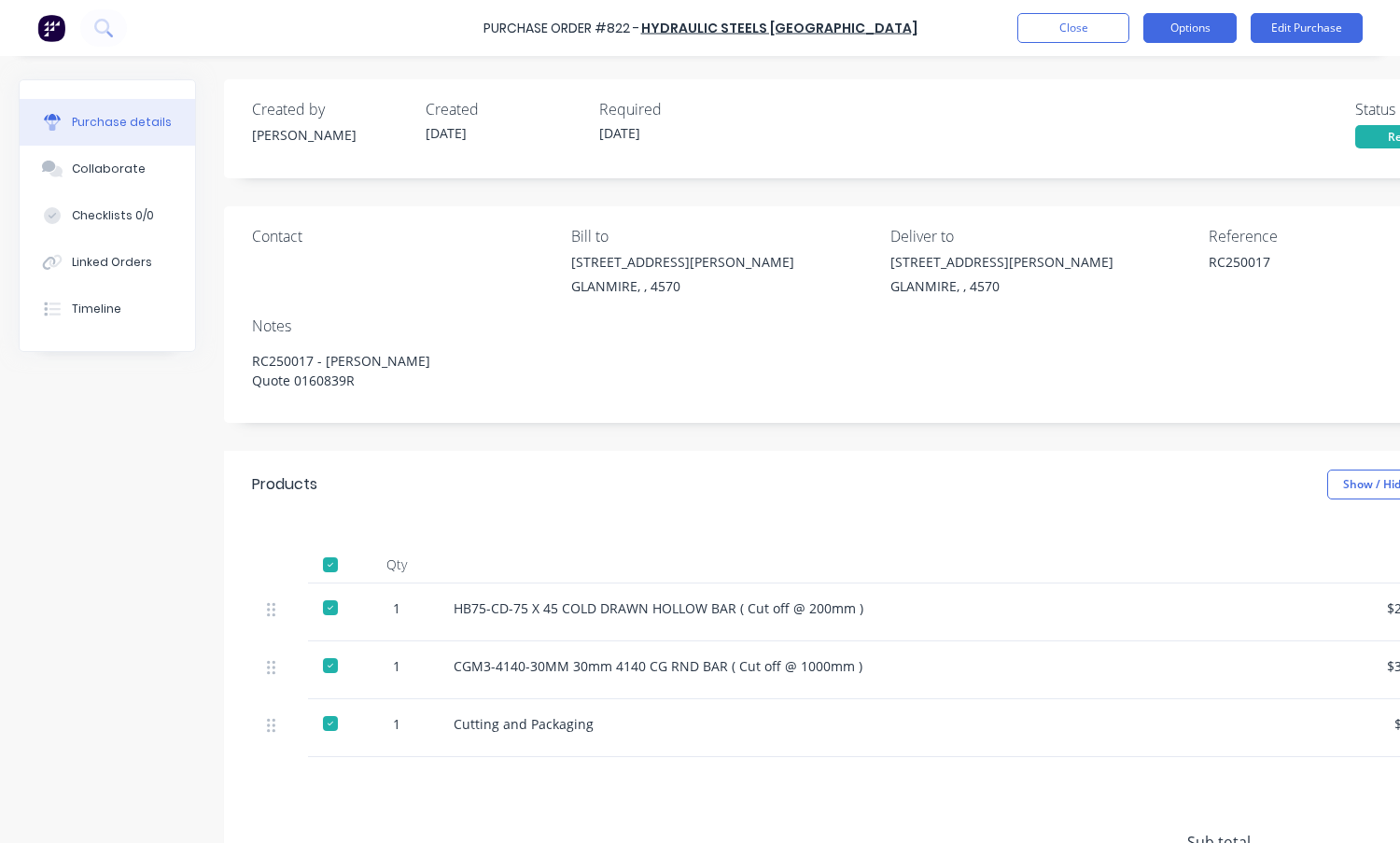
click at [1187, 25] on button "Options" at bounding box center [1190, 28] width 94 height 30
click at [1002, 106] on div "Created by [PERSON_NAME] Created [DATE] Required [DATE] Status Received" at bounding box center [883, 122] width 1262 height 50
click at [1203, 32] on button "Options" at bounding box center [1190, 28] width 94 height 30
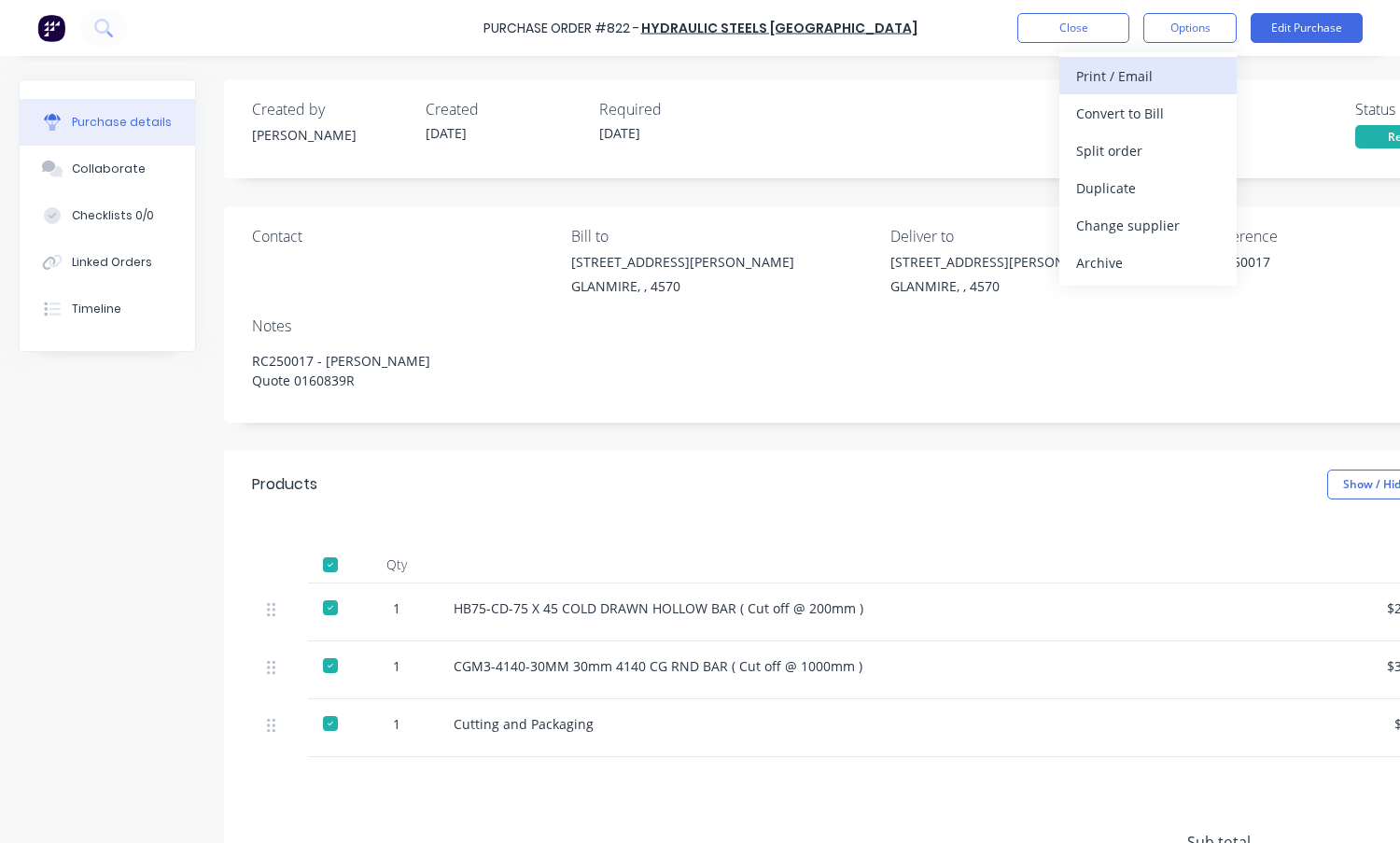
click at [1119, 78] on div "Print / Email" at bounding box center [1148, 75] width 144 height 27
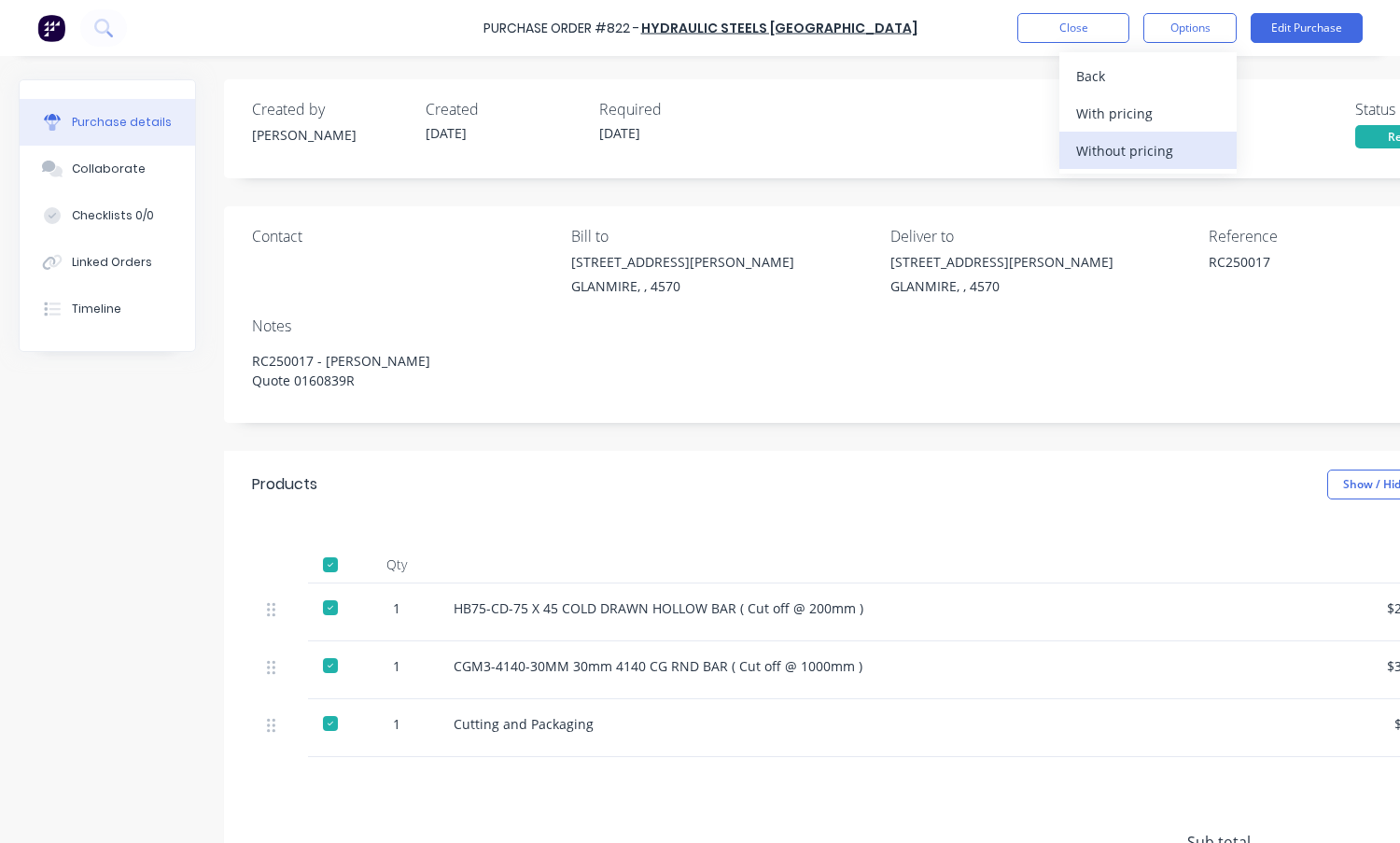
click at [1122, 150] on div "Without pricing" at bounding box center [1148, 150] width 144 height 27
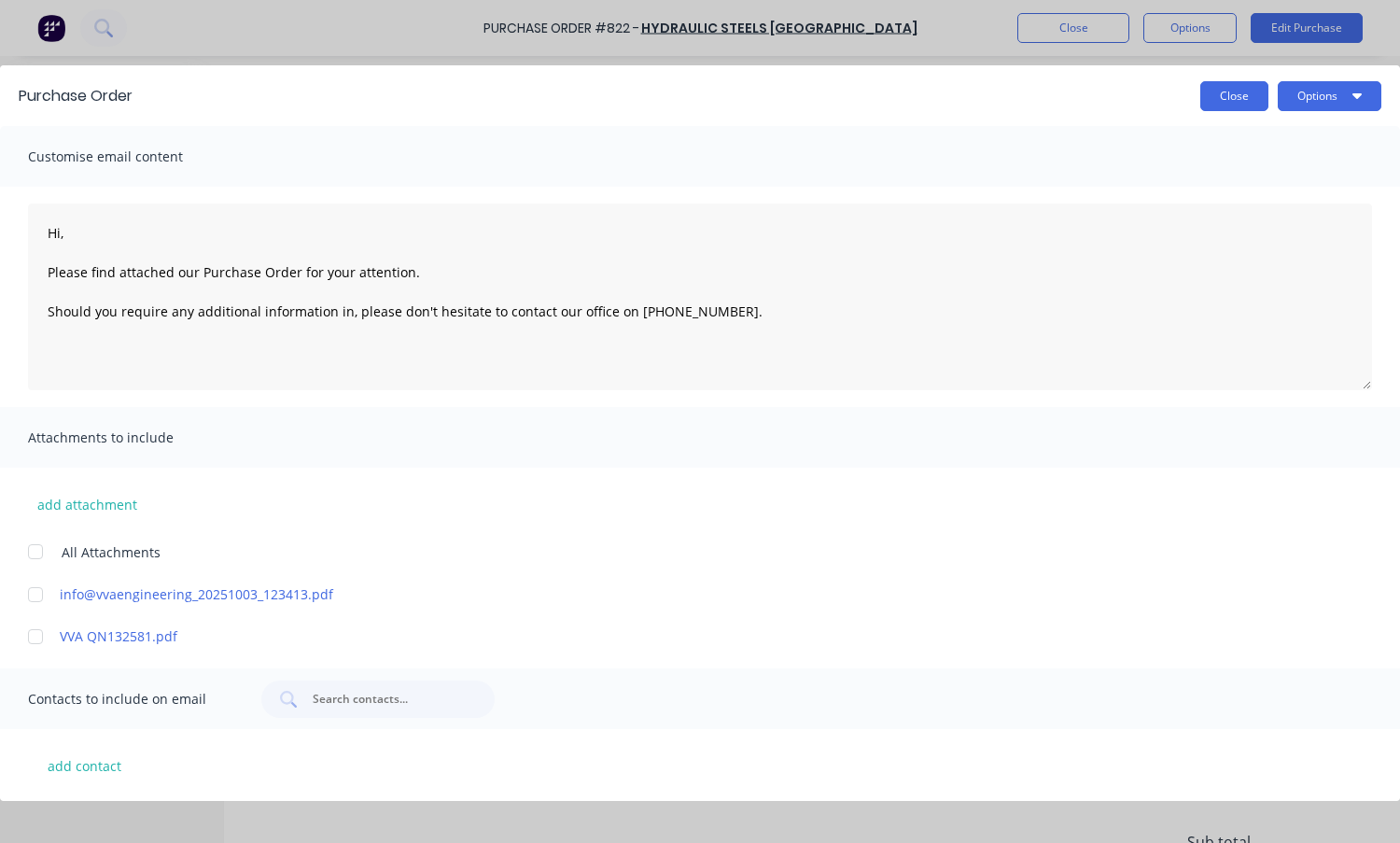
click at [1223, 97] on button "Close" at bounding box center [1233, 96] width 68 height 30
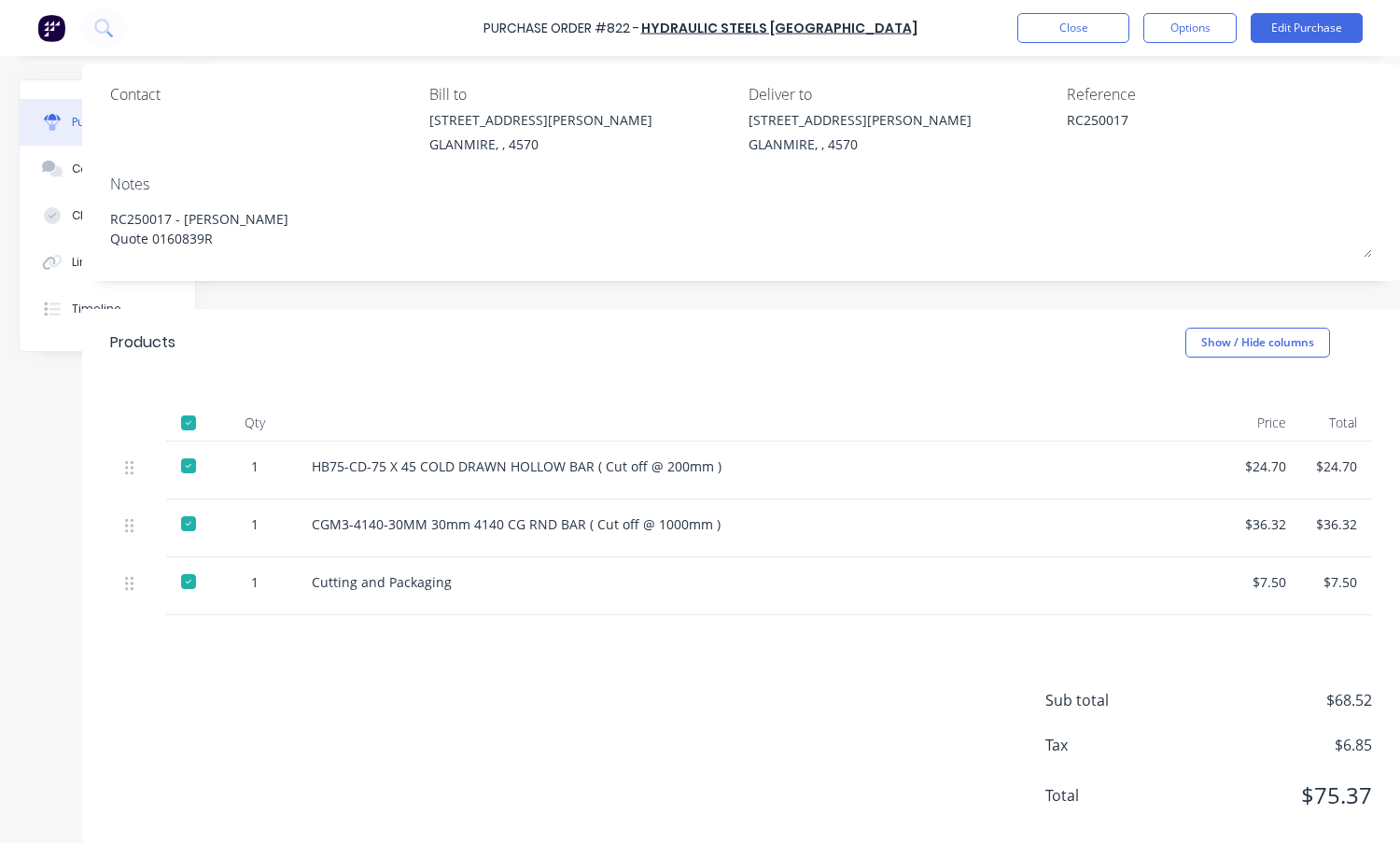
scroll to position [0, 156]
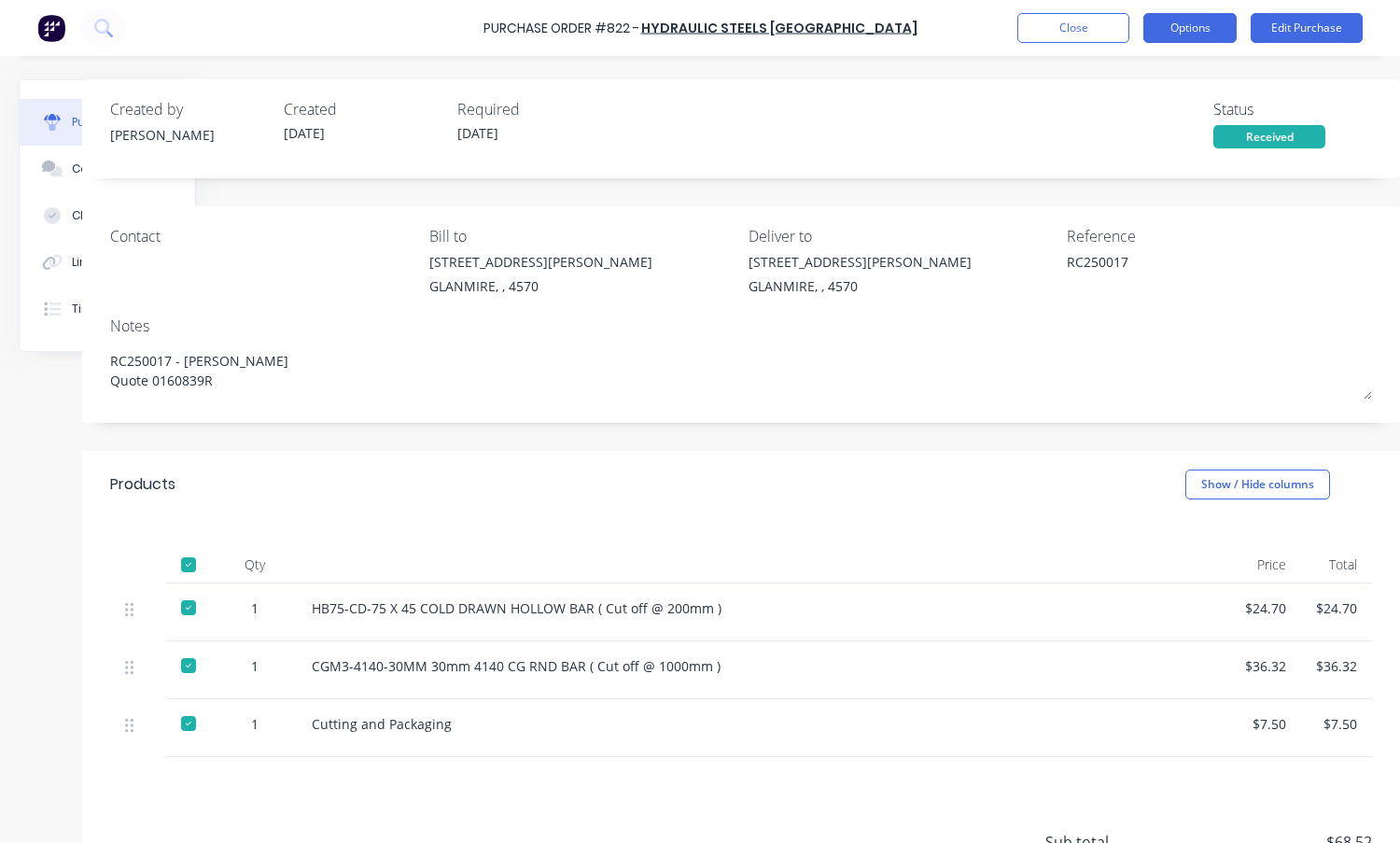
click at [1200, 22] on button "Options" at bounding box center [1190, 28] width 94 height 30
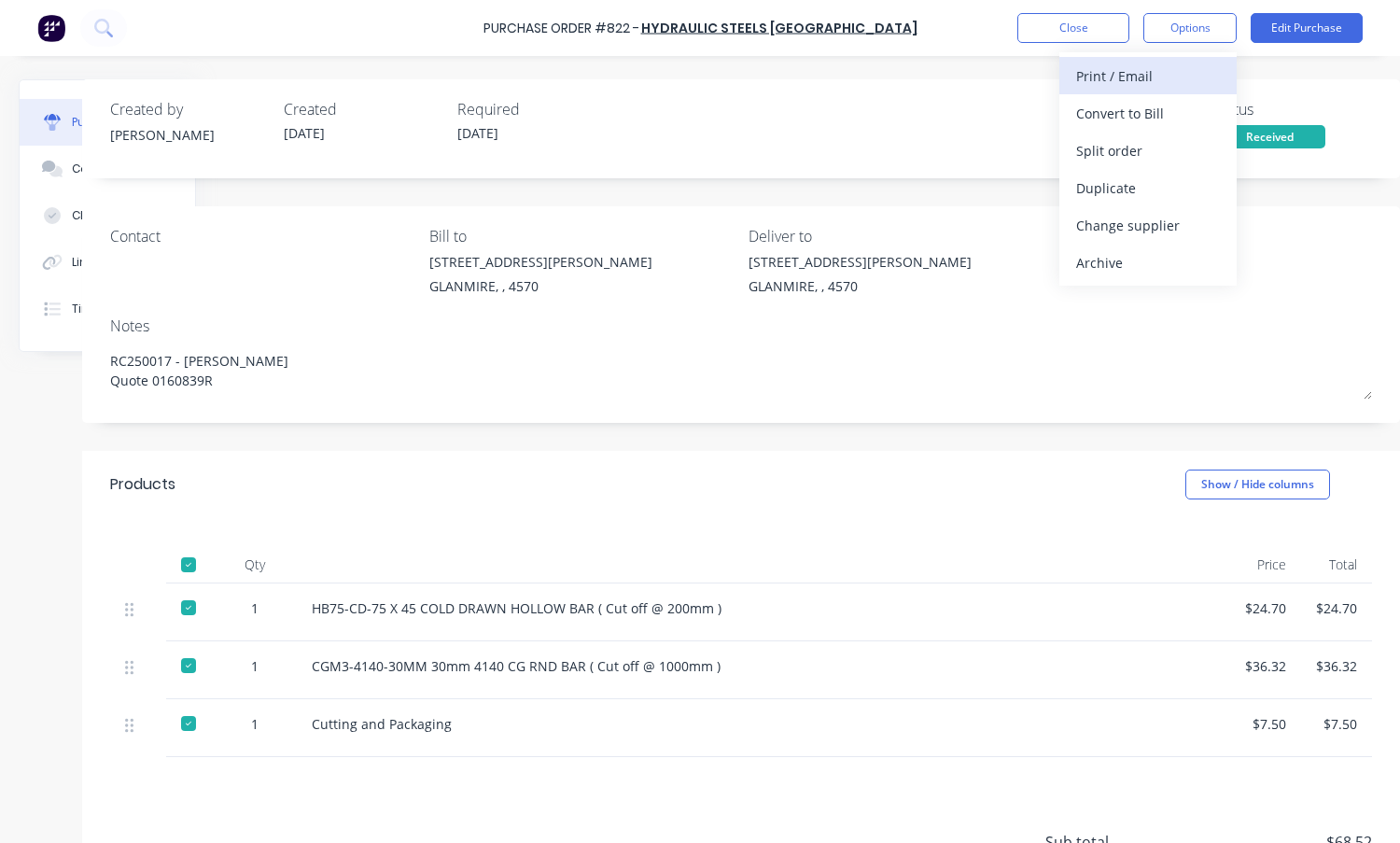
click at [1105, 74] on div "Print / Email" at bounding box center [1148, 75] width 144 height 27
click at [1107, 112] on div "With pricing" at bounding box center [1148, 112] width 144 height 27
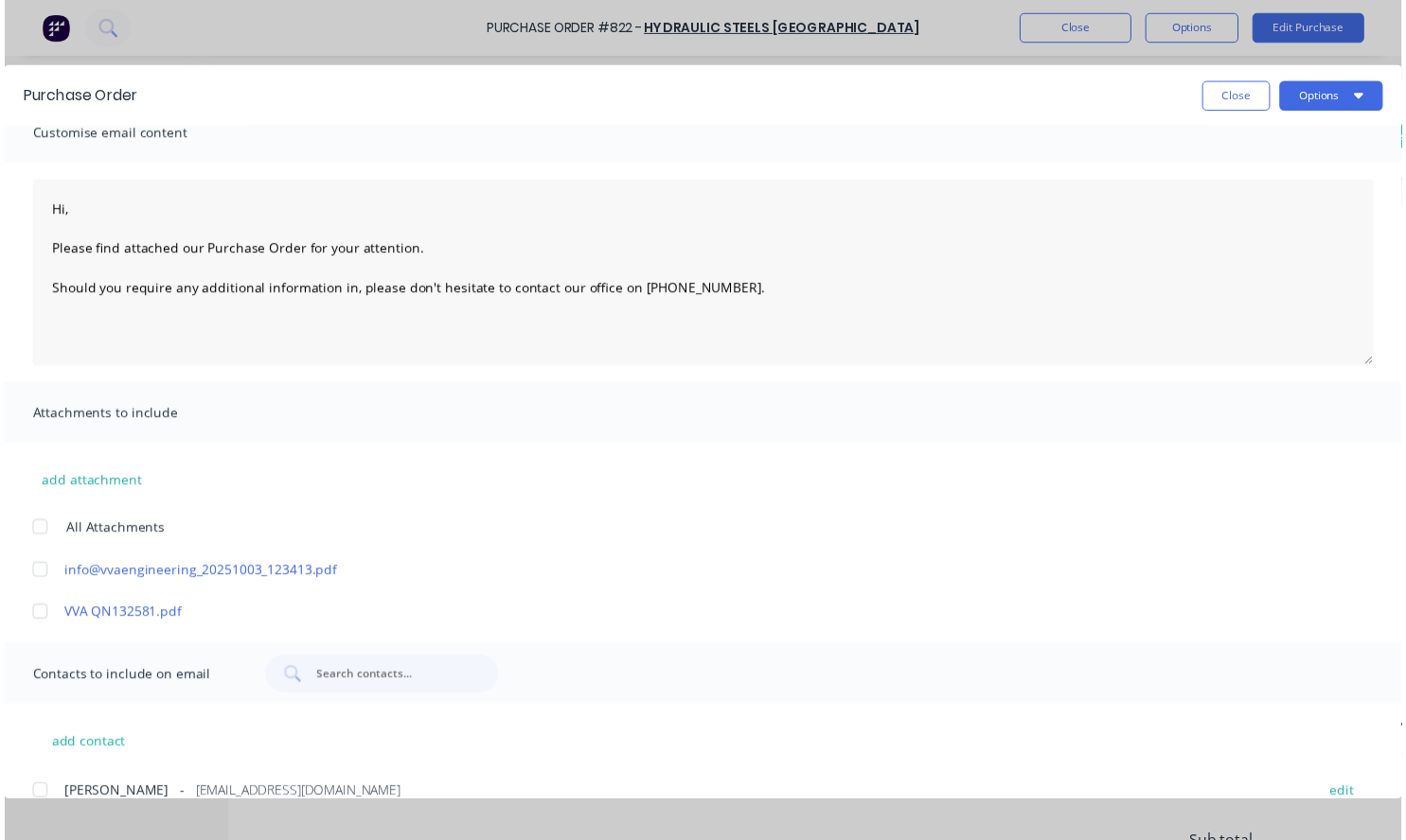
scroll to position [0, 0]
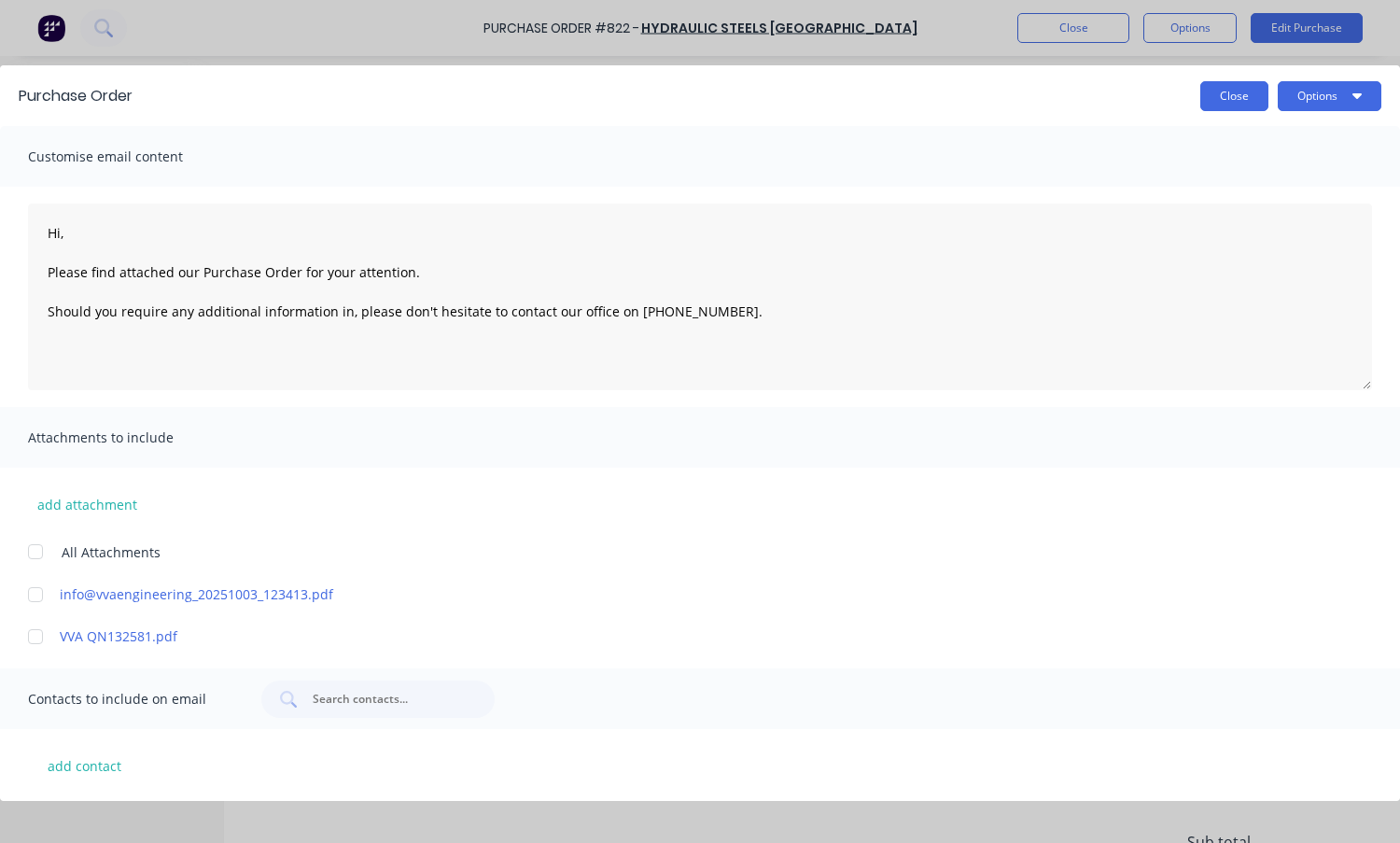
click at [1242, 97] on button "Close" at bounding box center [1233, 96] width 68 height 30
type textarea "x"
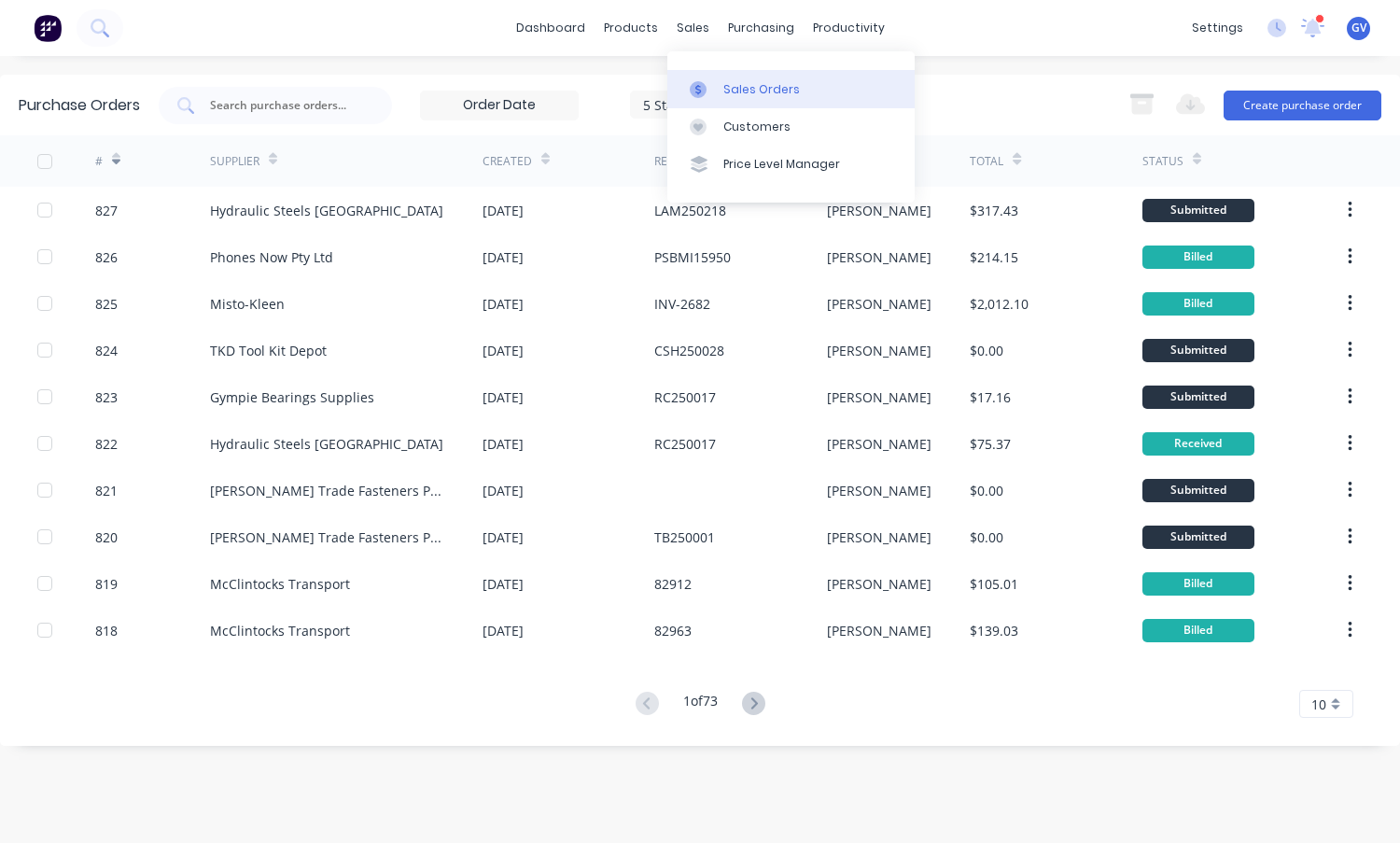
click at [745, 90] on div "Sales Orders" at bounding box center [762, 89] width 77 height 17
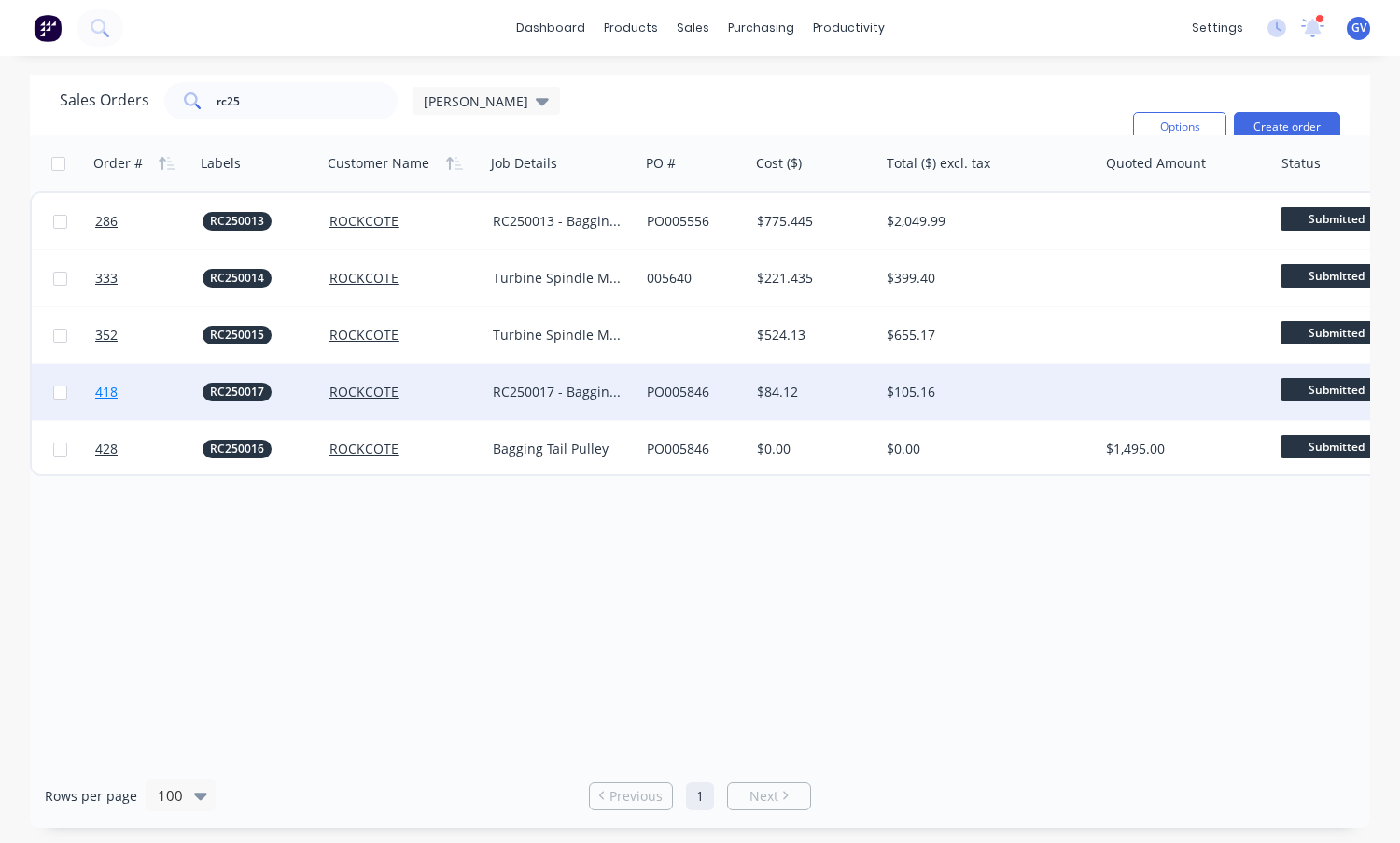
click at [155, 391] on link "418" at bounding box center [149, 391] width 107 height 56
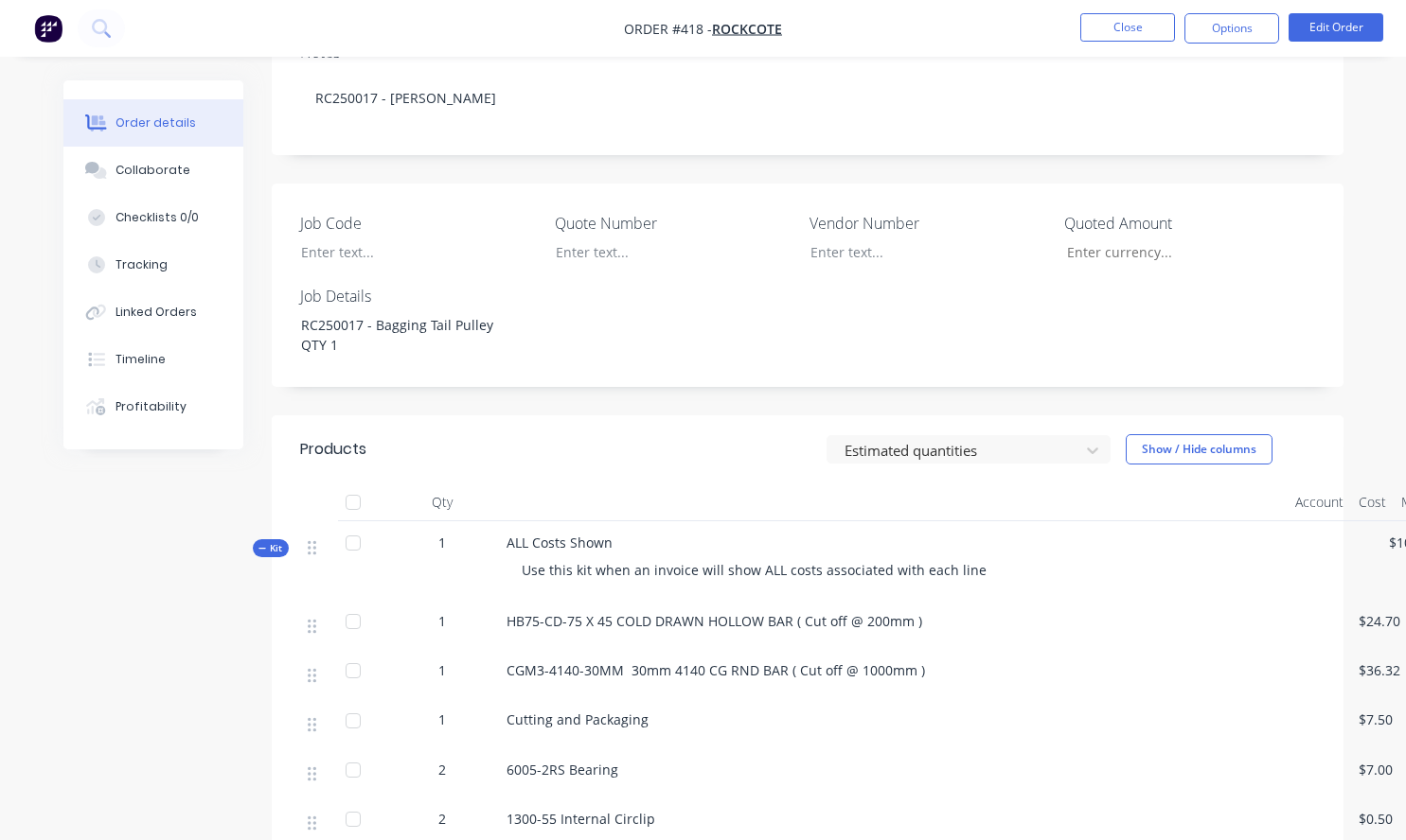
scroll to position [284, 0]
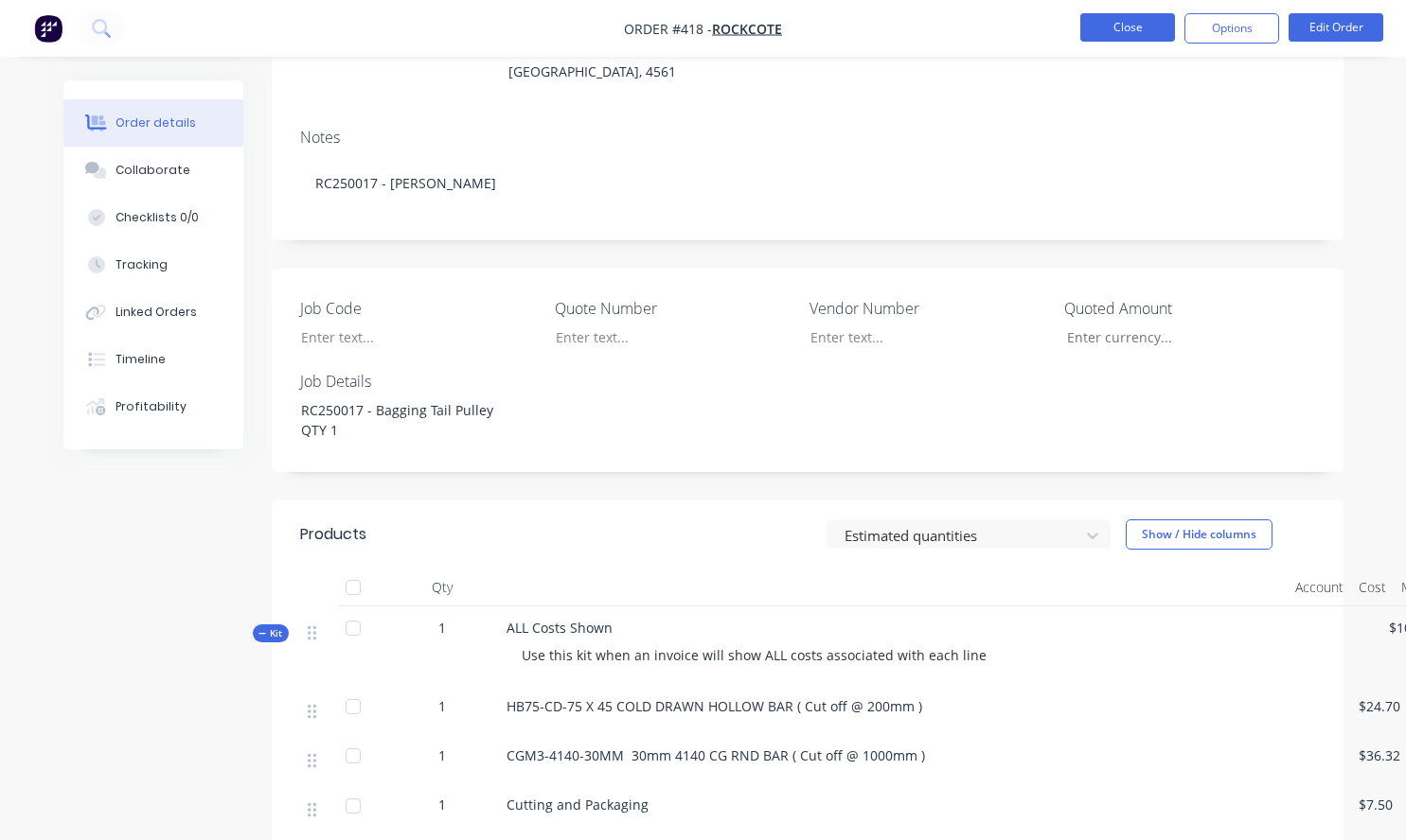
click at [1125, 20] on button "Close" at bounding box center [1127, 27] width 95 height 28
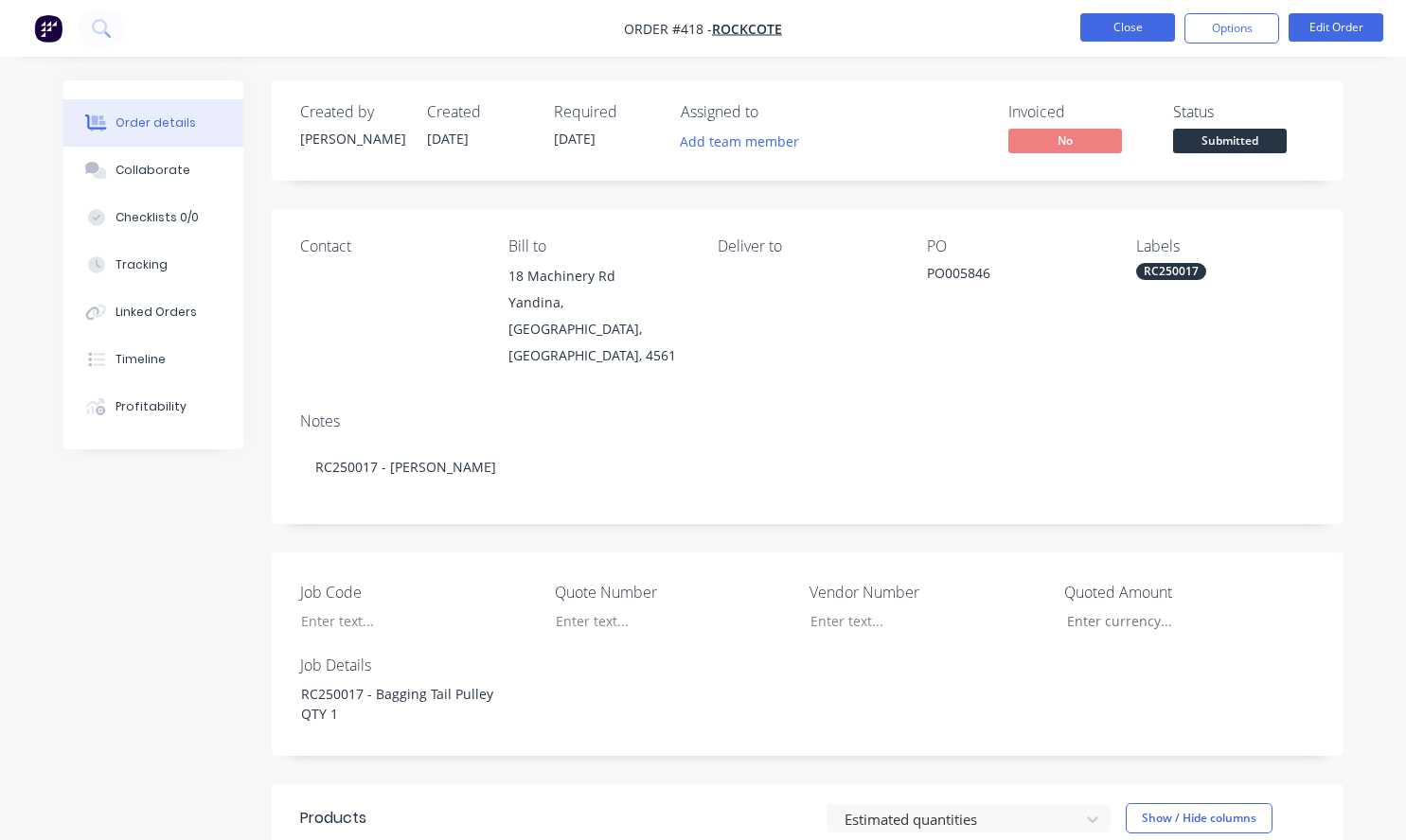
click at [1122, 29] on button "Close" at bounding box center [1127, 27] width 95 height 28
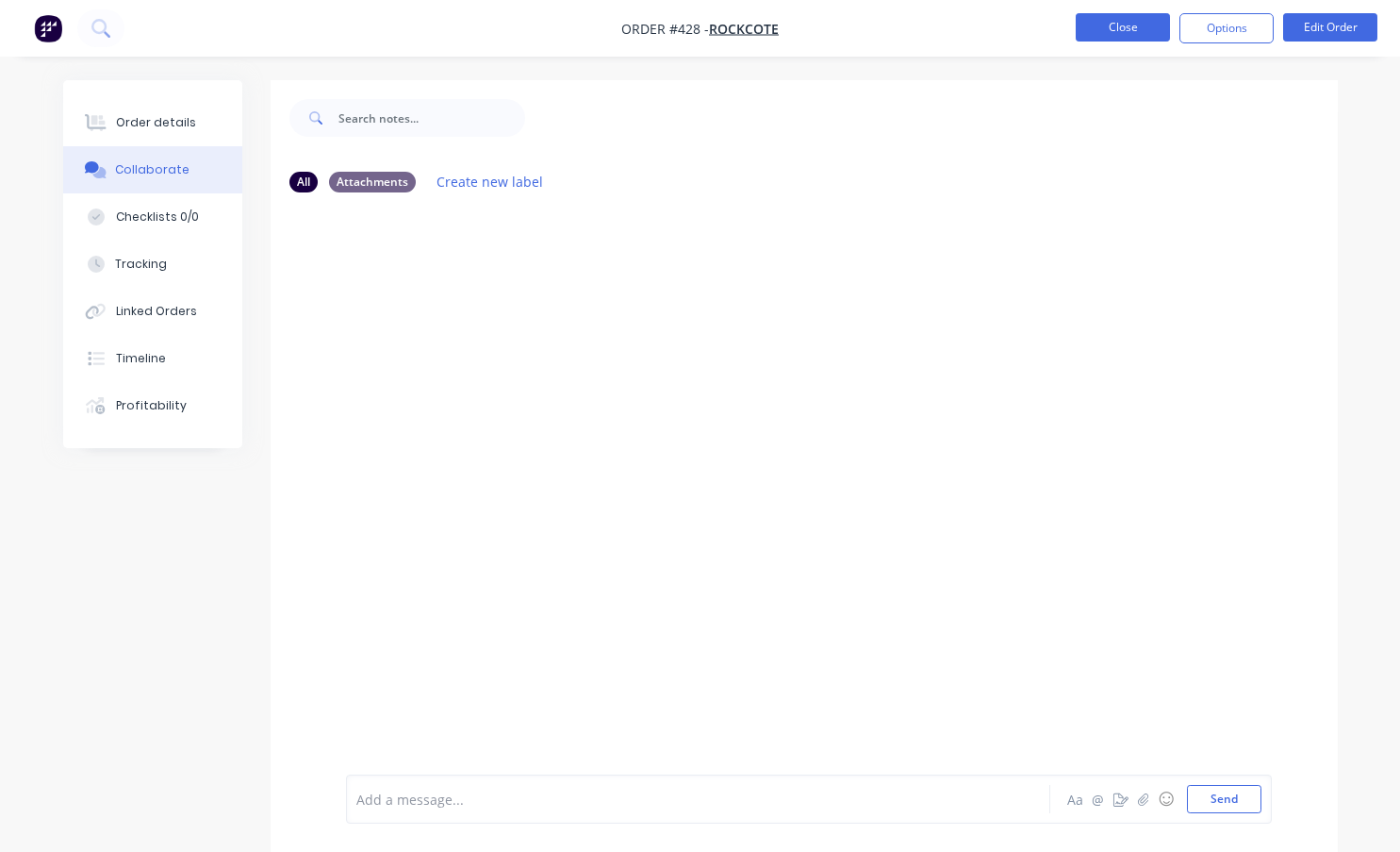
click at [1102, 24] on button "Close" at bounding box center [1122, 27] width 95 height 28
